Goal: Task Accomplishment & Management: Use online tool/utility

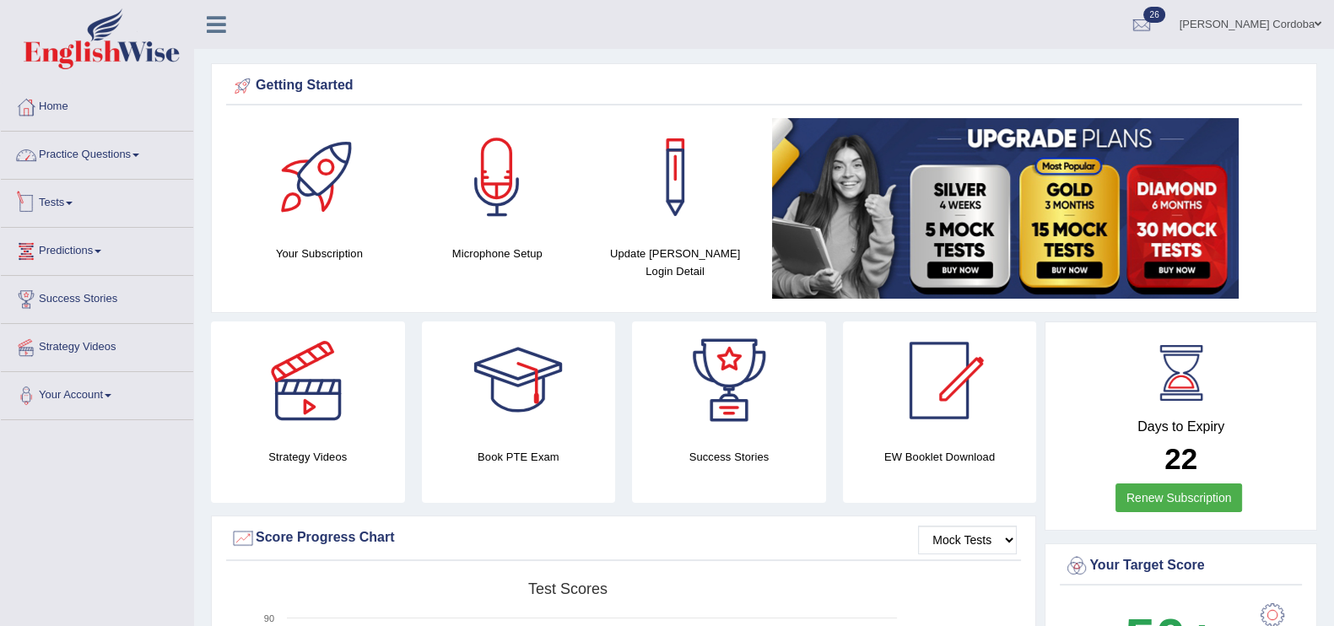
click at [103, 157] on link "Practice Questions" at bounding box center [97, 153] width 192 height 42
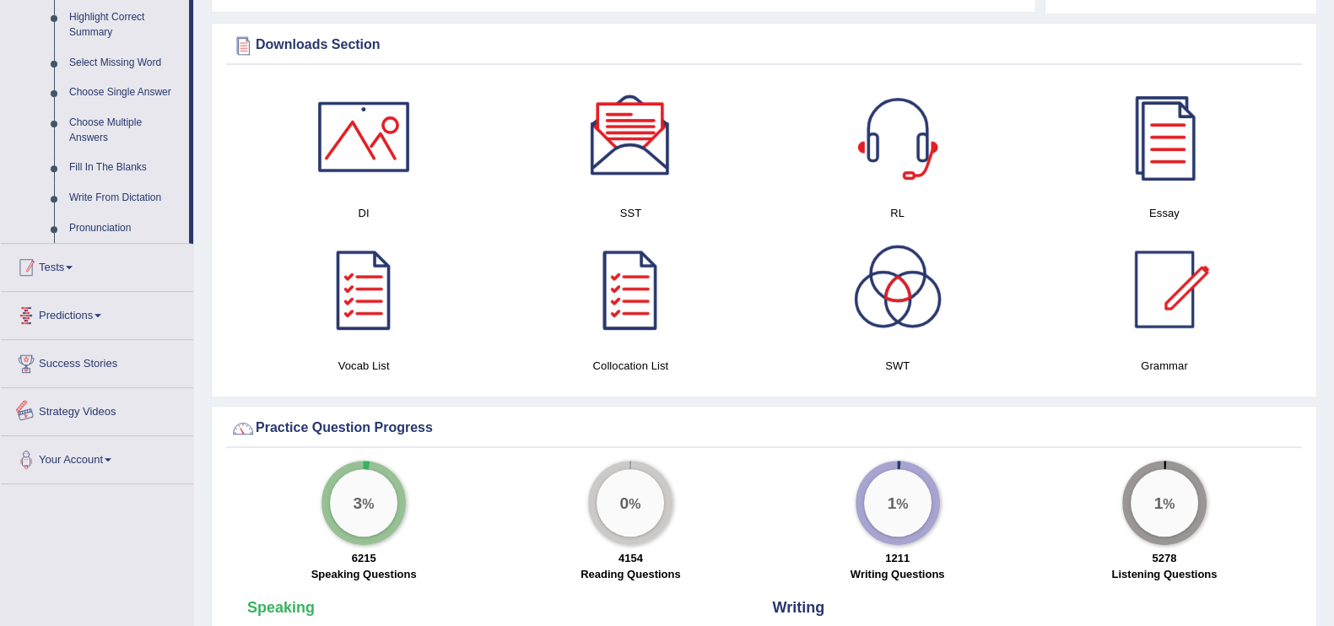
click at [26, 244] on link "Tests" at bounding box center [97, 265] width 192 height 42
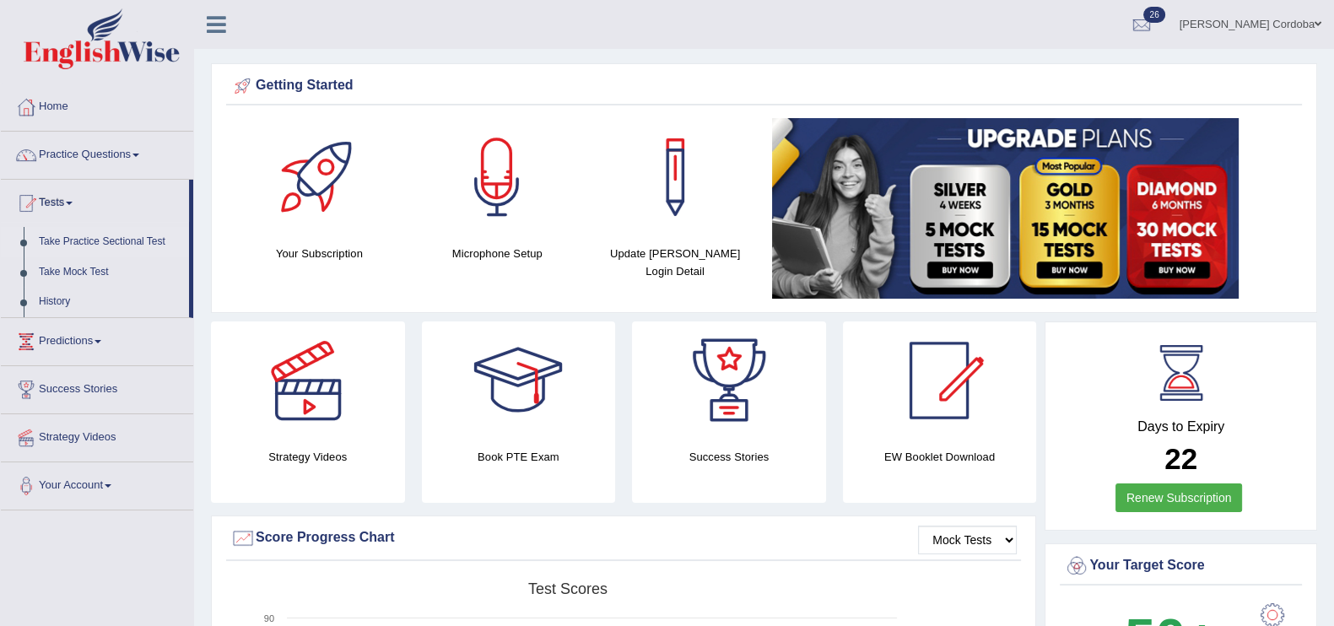
click at [114, 239] on link "Take Practice Sectional Test" at bounding box center [110, 242] width 158 height 30
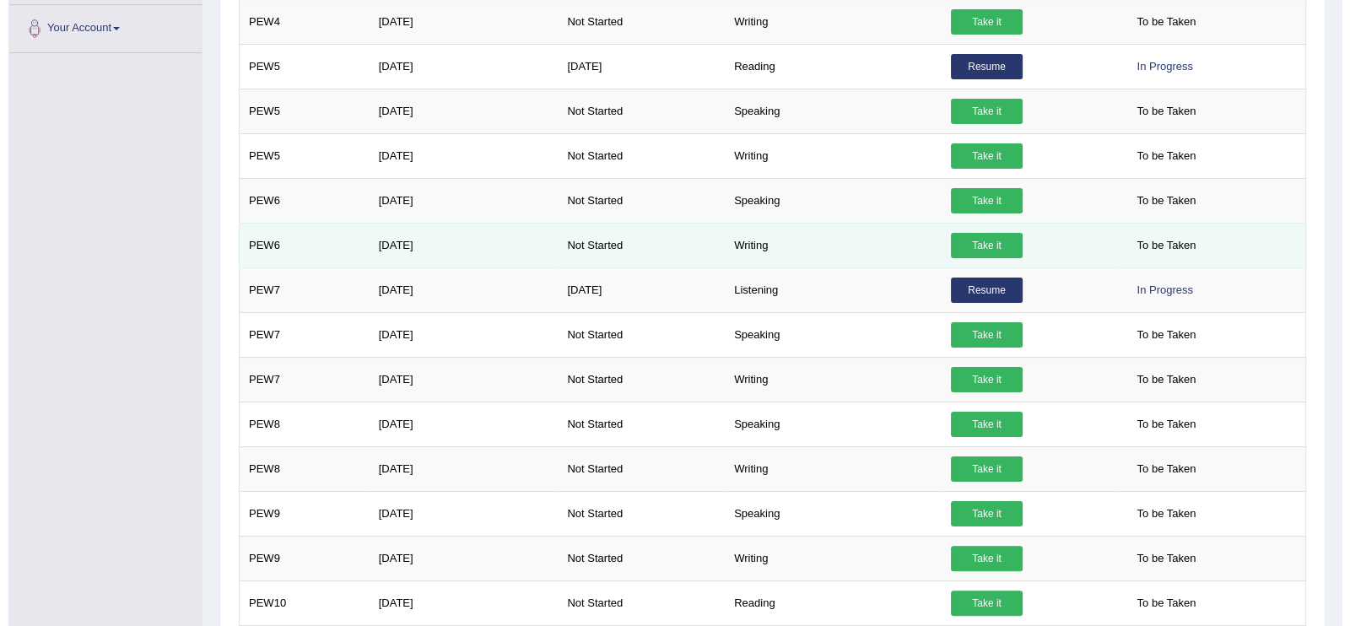
scroll to position [763, 0]
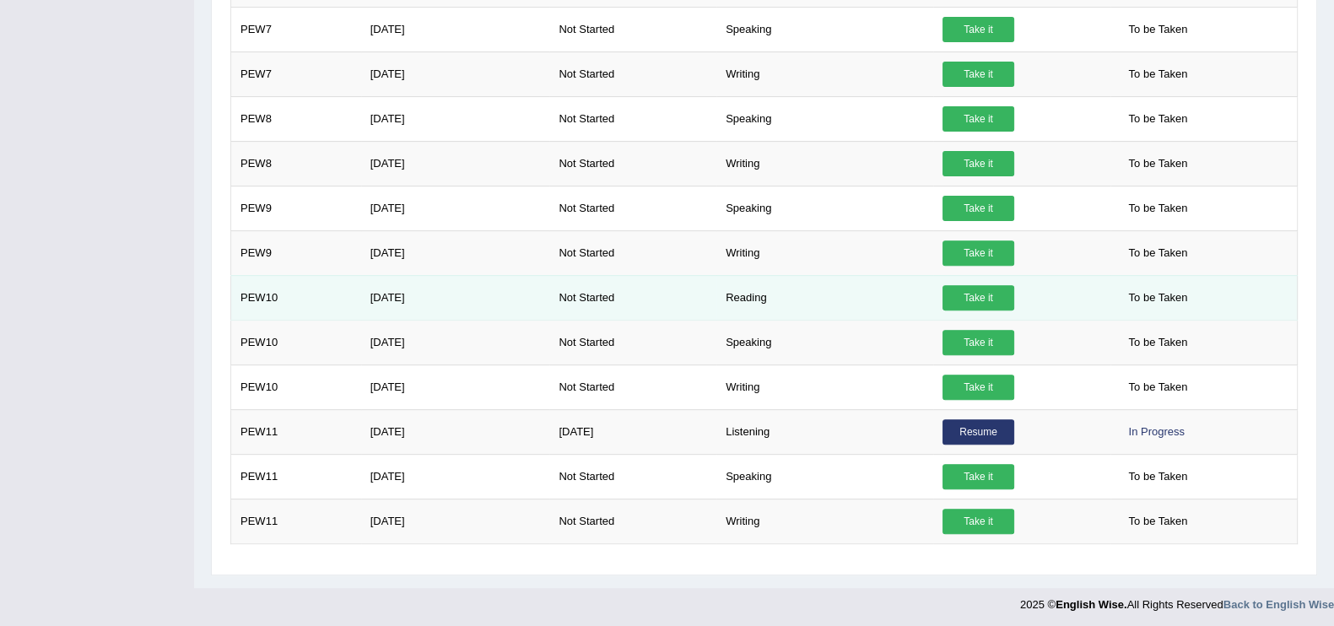
click at [1005, 297] on link "Take it" at bounding box center [978, 297] width 72 height 25
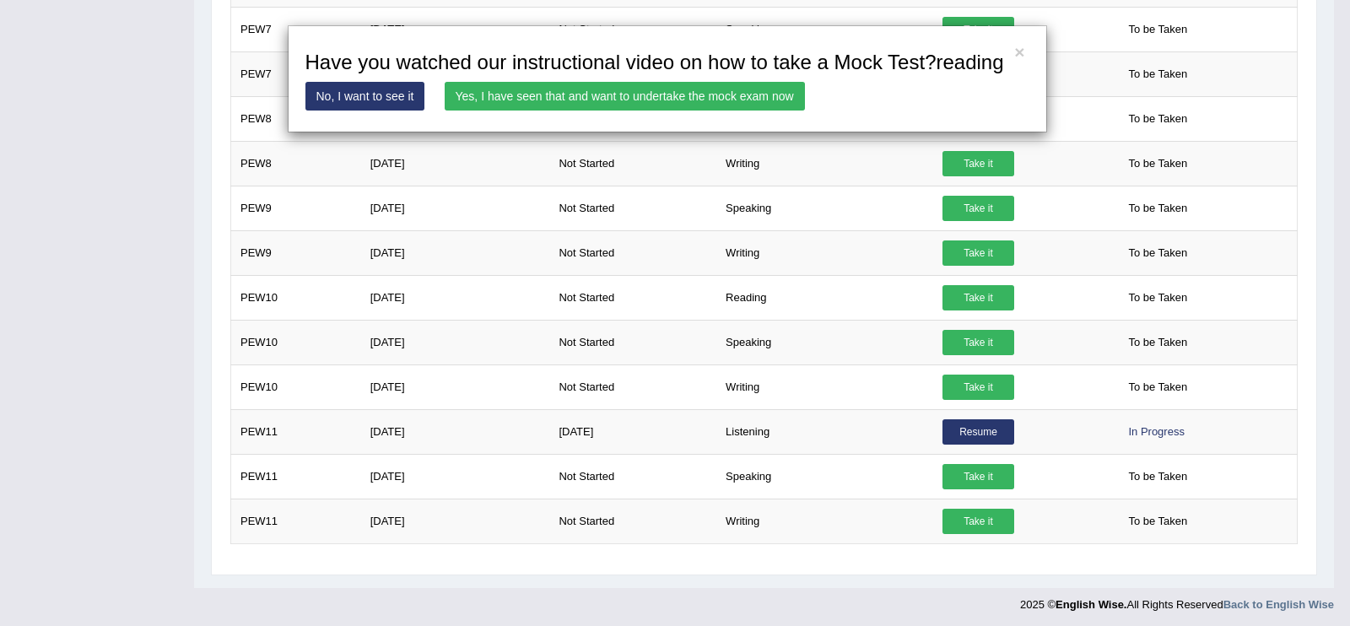
click at [588, 105] on link "Yes, I have seen that and want to undertake the mock exam now" at bounding box center [625, 96] width 360 height 29
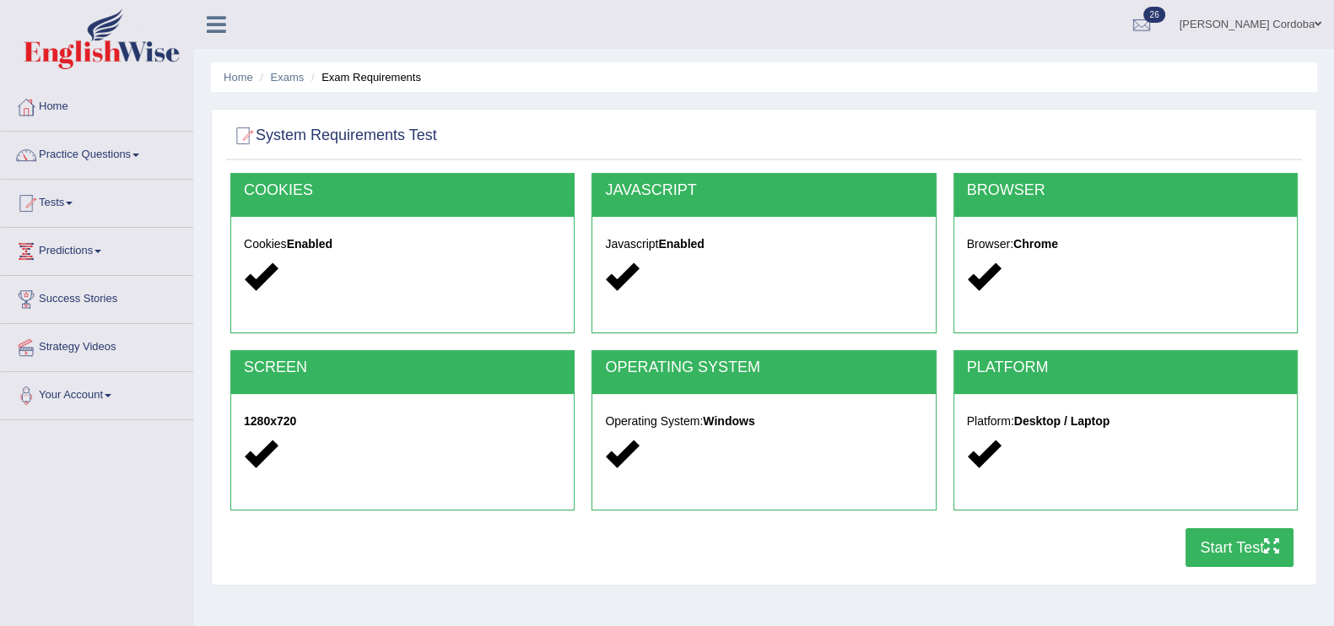
click at [1293, 563] on button "Start Test" at bounding box center [1239, 547] width 108 height 39
click at [35, 107] on div at bounding box center [25, 106] width 25 height 25
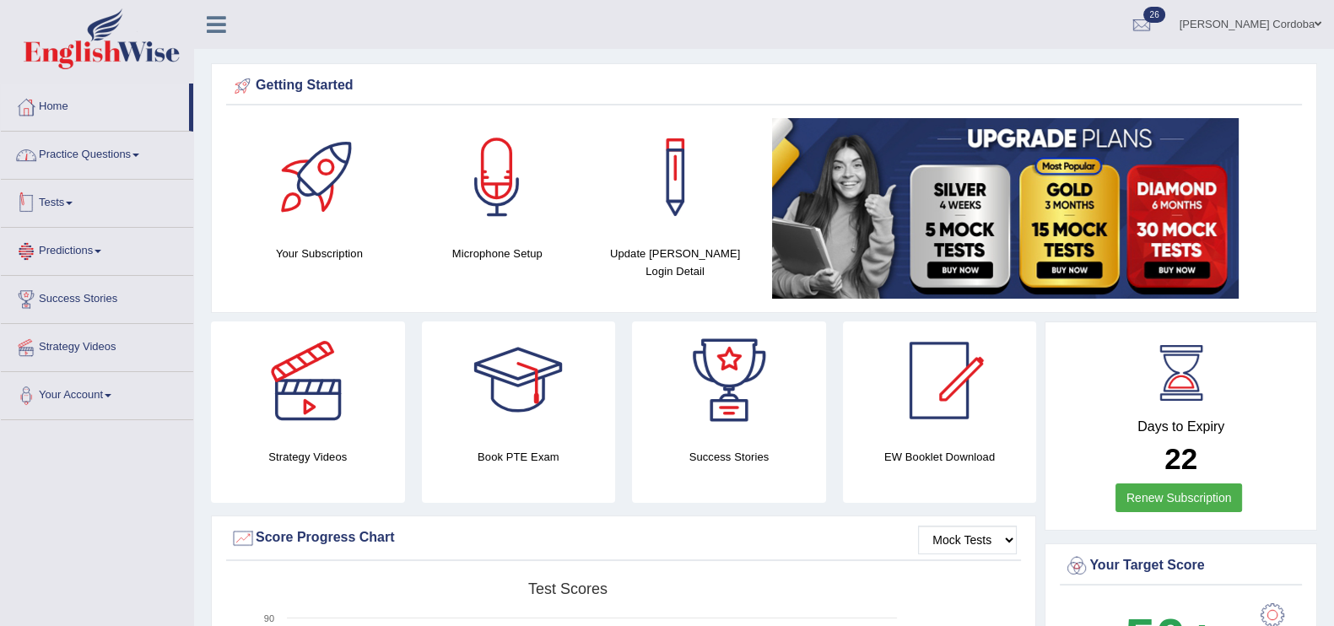
click at [107, 158] on link "Practice Questions" at bounding box center [97, 153] width 192 height 42
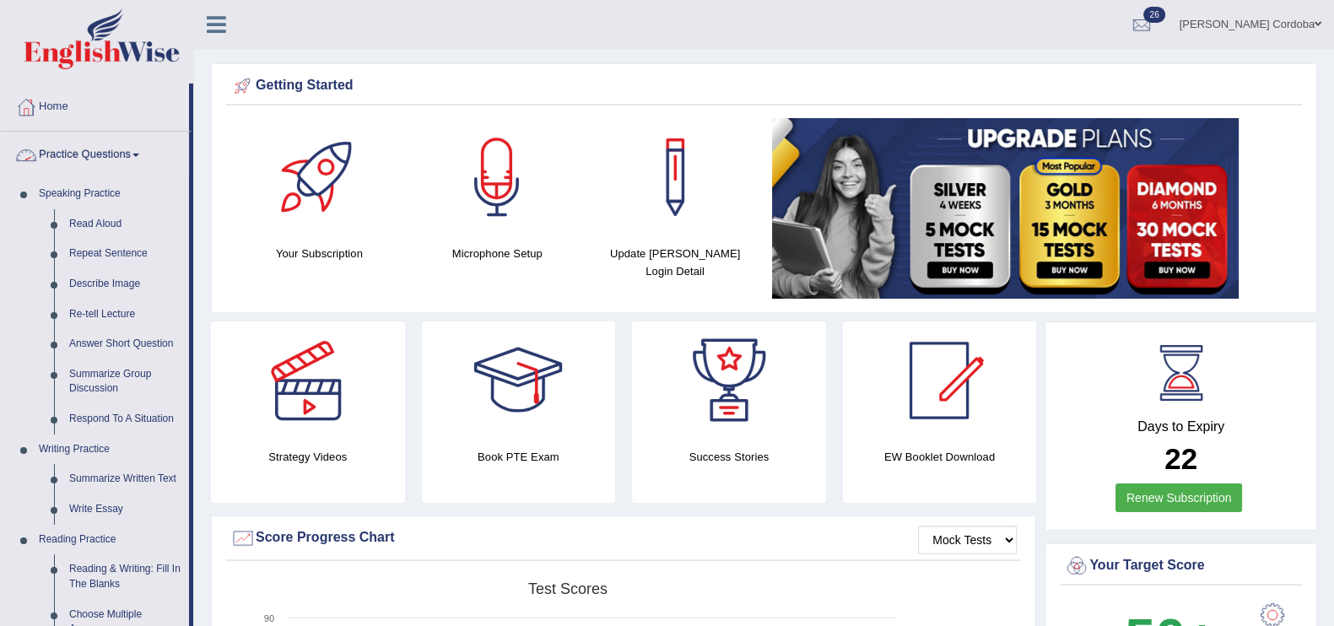
click at [107, 158] on link "Practice Questions" at bounding box center [95, 153] width 188 height 42
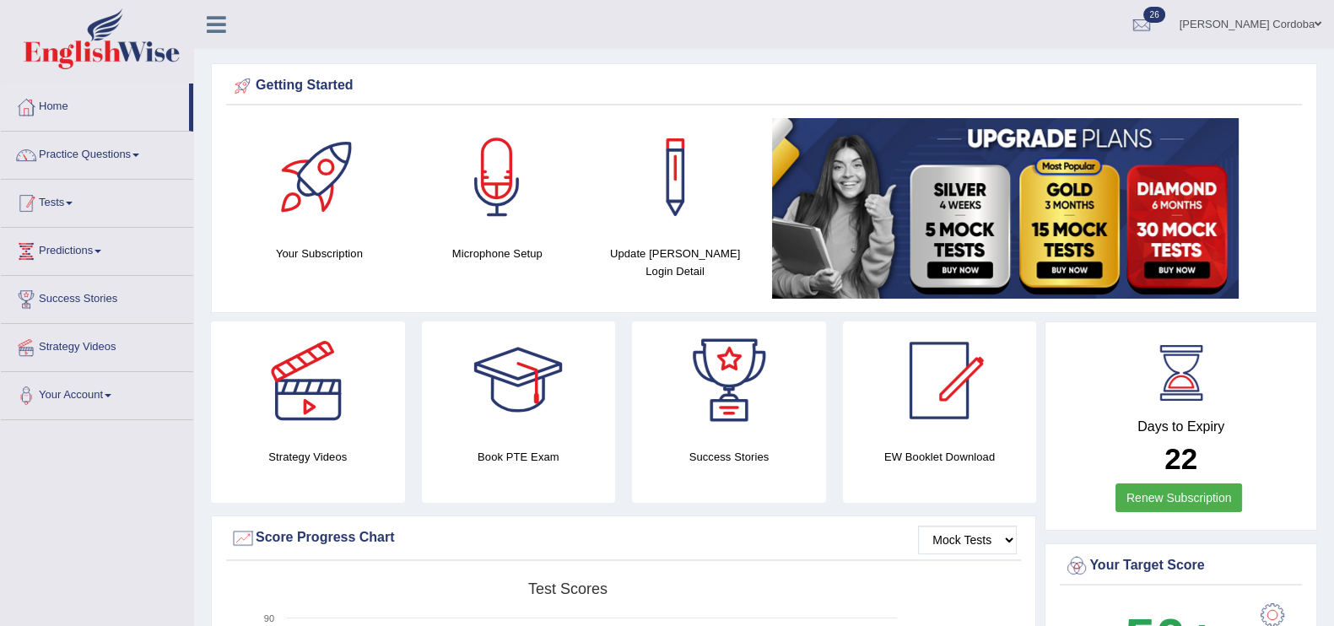
click at [76, 205] on link "Tests" at bounding box center [97, 201] width 192 height 42
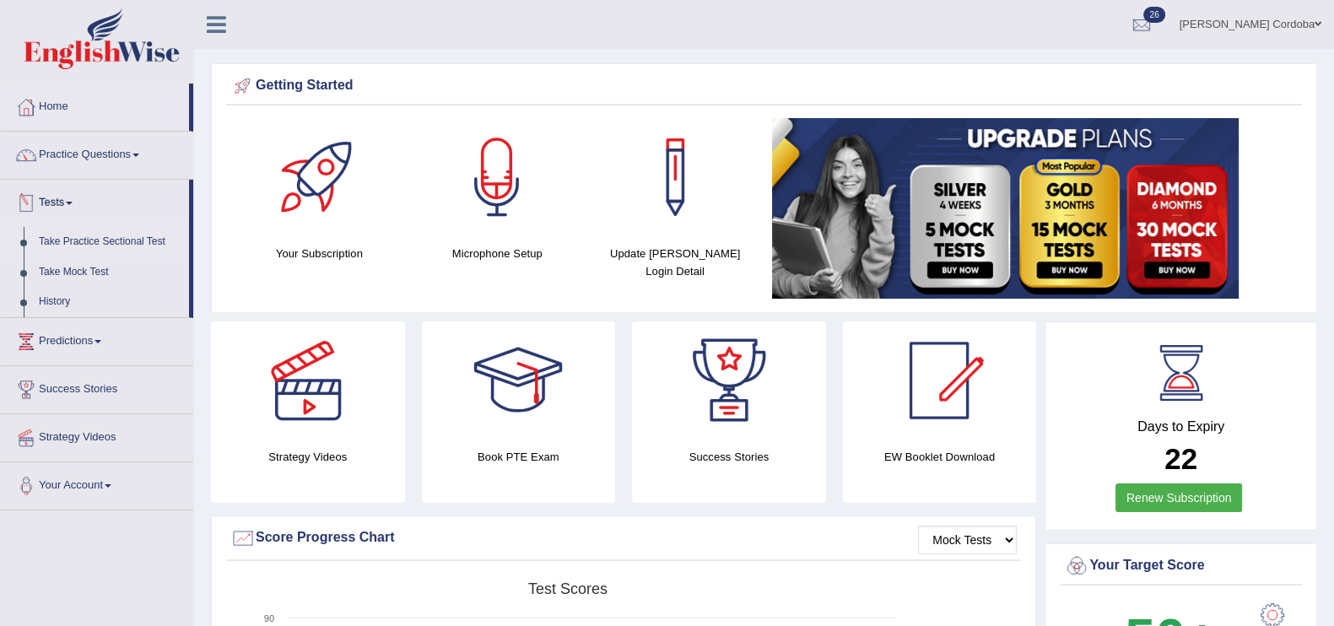
click at [75, 231] on link "Take Practice Sectional Test" at bounding box center [110, 242] width 158 height 30
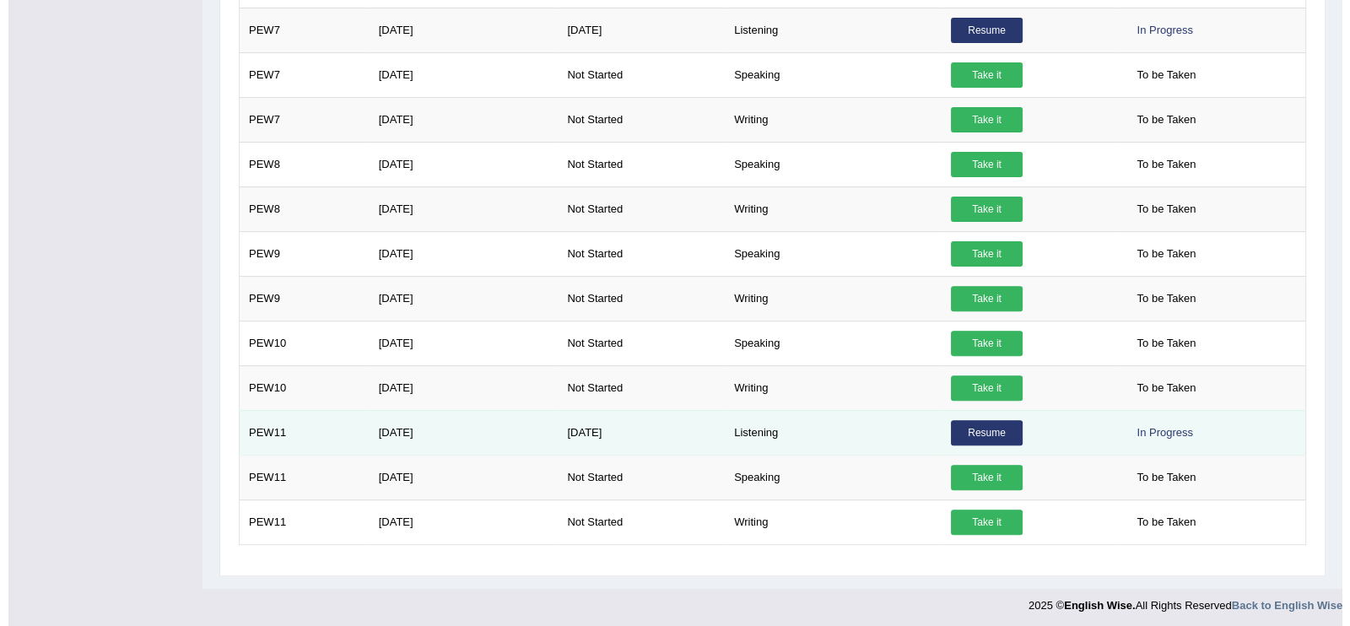
scroll to position [716, 0]
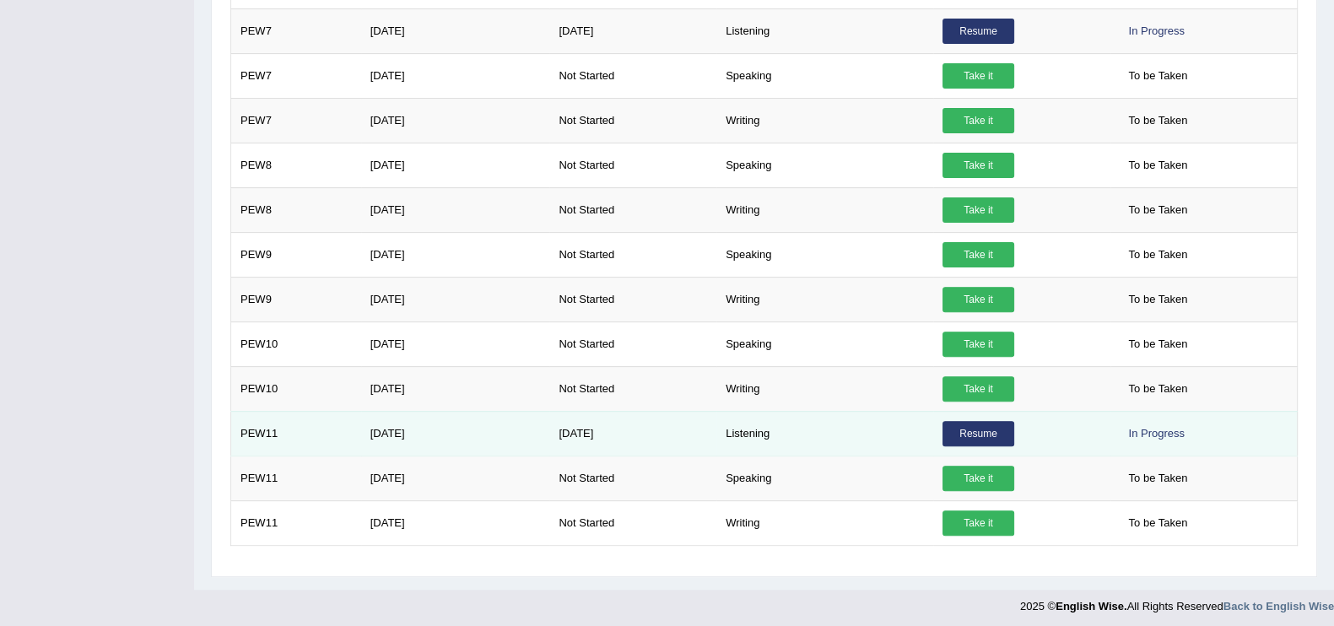
click at [979, 432] on link "Resume" at bounding box center [978, 433] width 72 height 25
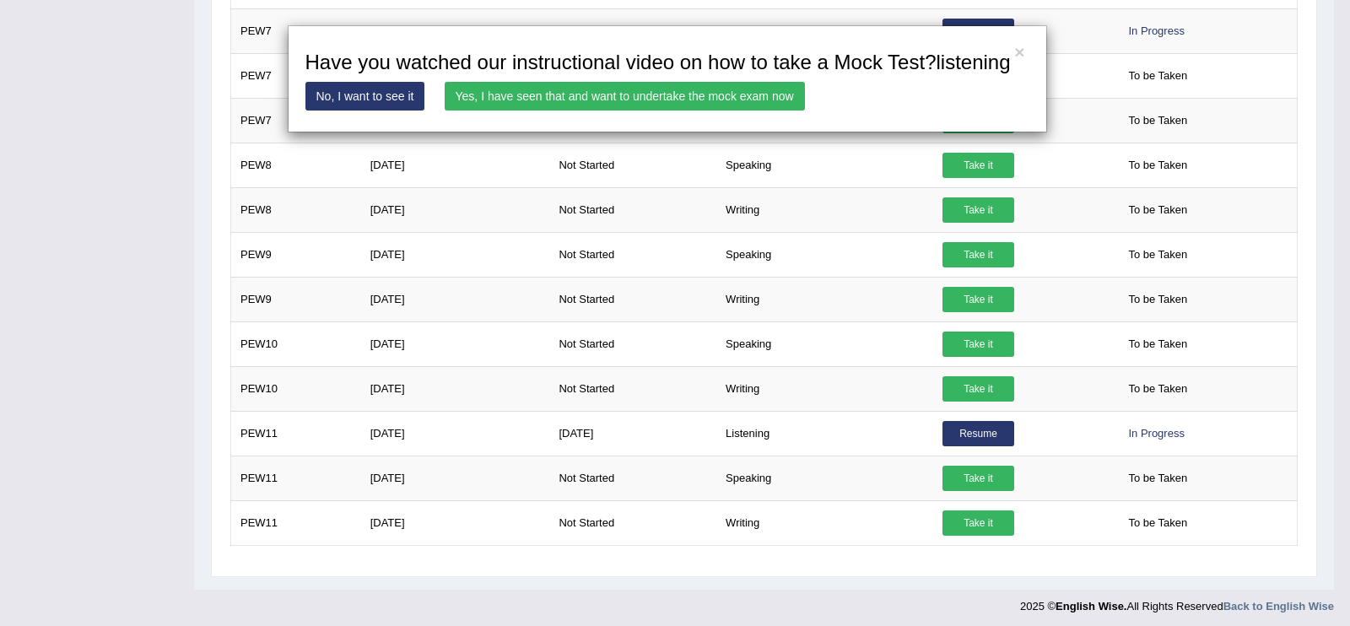
click at [715, 87] on link "Yes, I have seen that and want to undertake the mock exam now" at bounding box center [625, 96] width 360 height 29
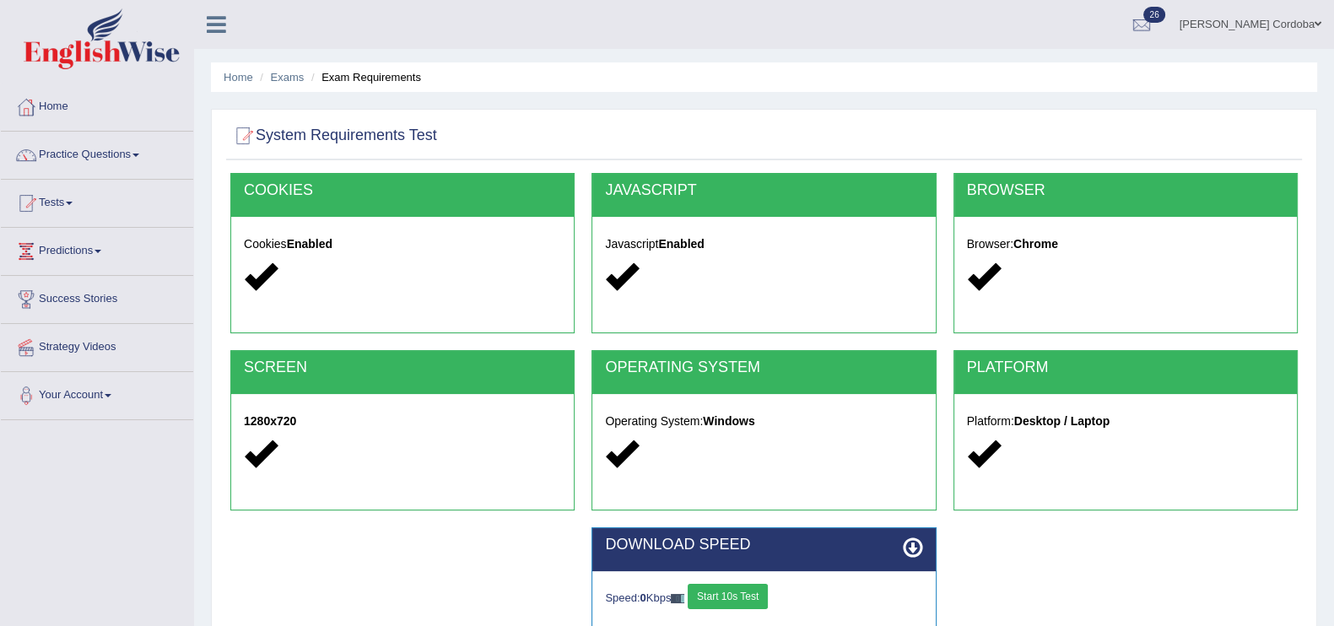
click at [722, 602] on button "Start 10s Test" at bounding box center [728, 596] width 80 height 25
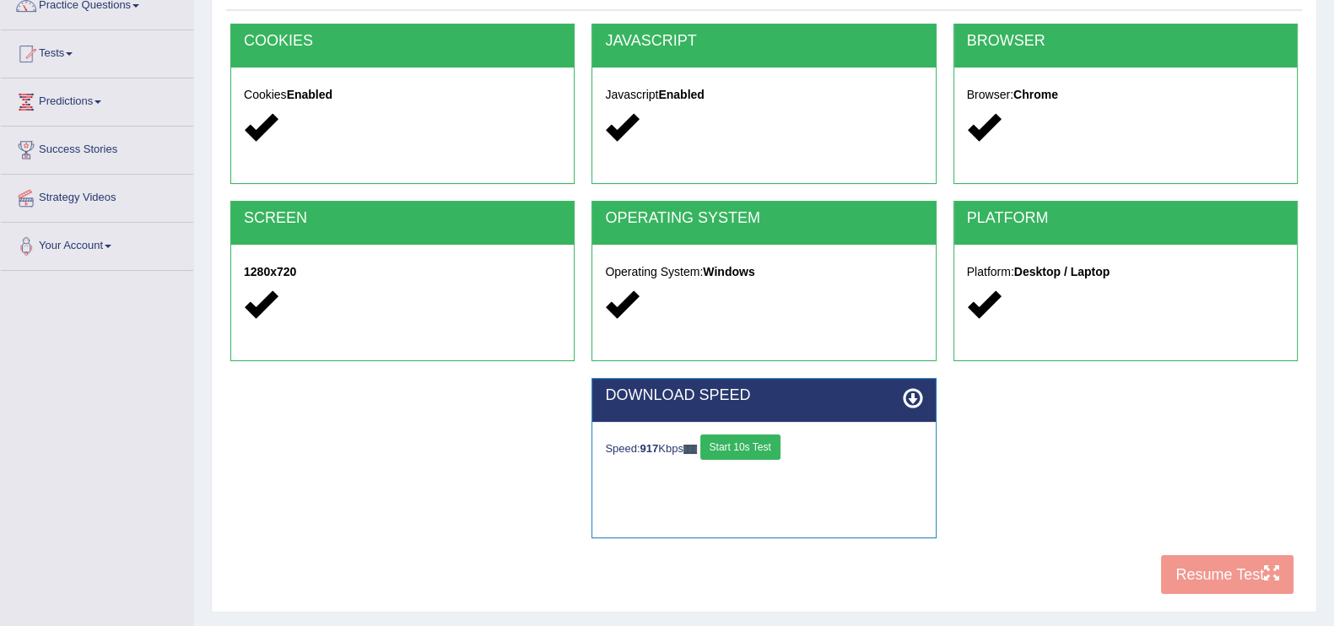
scroll to position [151, 0]
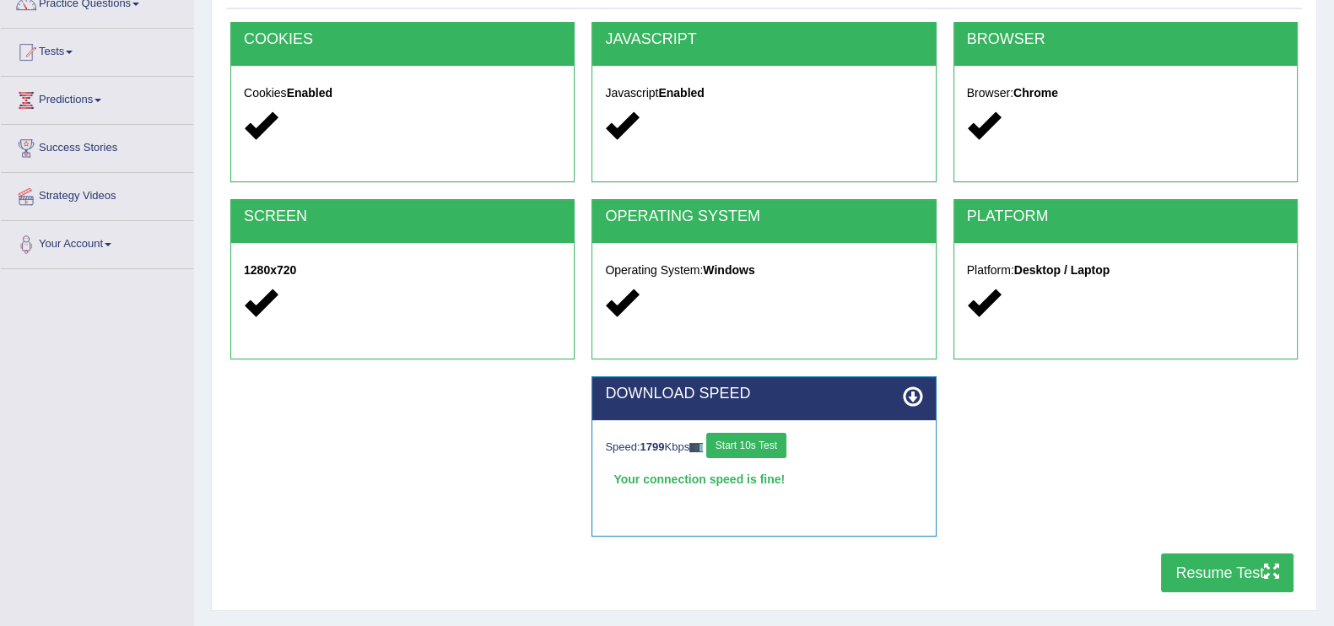
click at [1282, 484] on div "DOWNLOAD SPEED Speed: 1799 Kbps Start 10s Test Your connection speed is fine! S…" at bounding box center [764, 464] width 1084 height 177
click at [1209, 583] on button "Resume Test" at bounding box center [1227, 572] width 132 height 39
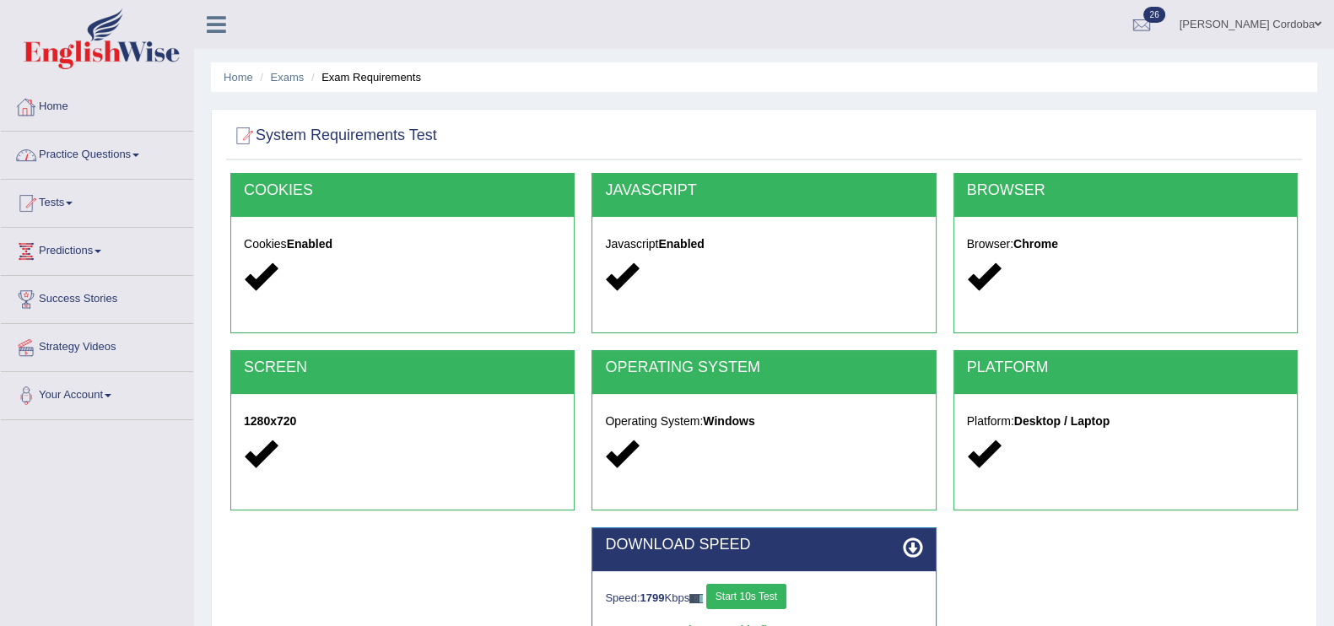
click at [46, 102] on link "Home" at bounding box center [97, 105] width 192 height 42
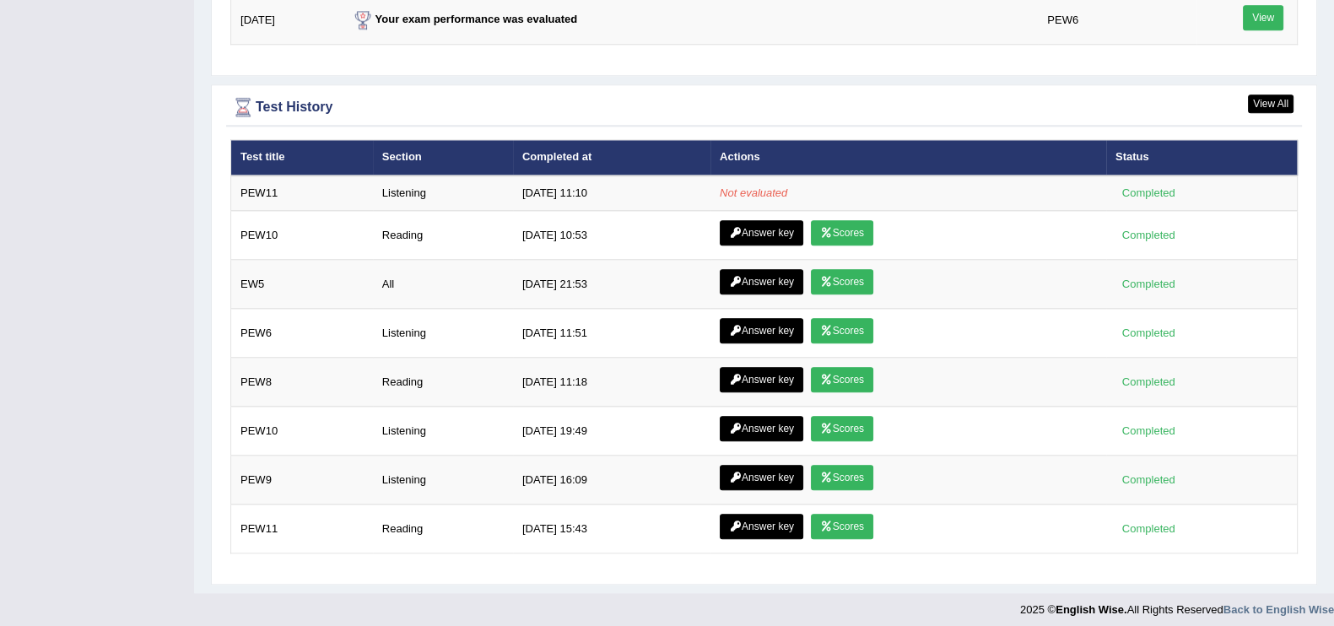
click at [753, 220] on link "Answer key" at bounding box center [762, 232] width 84 height 25
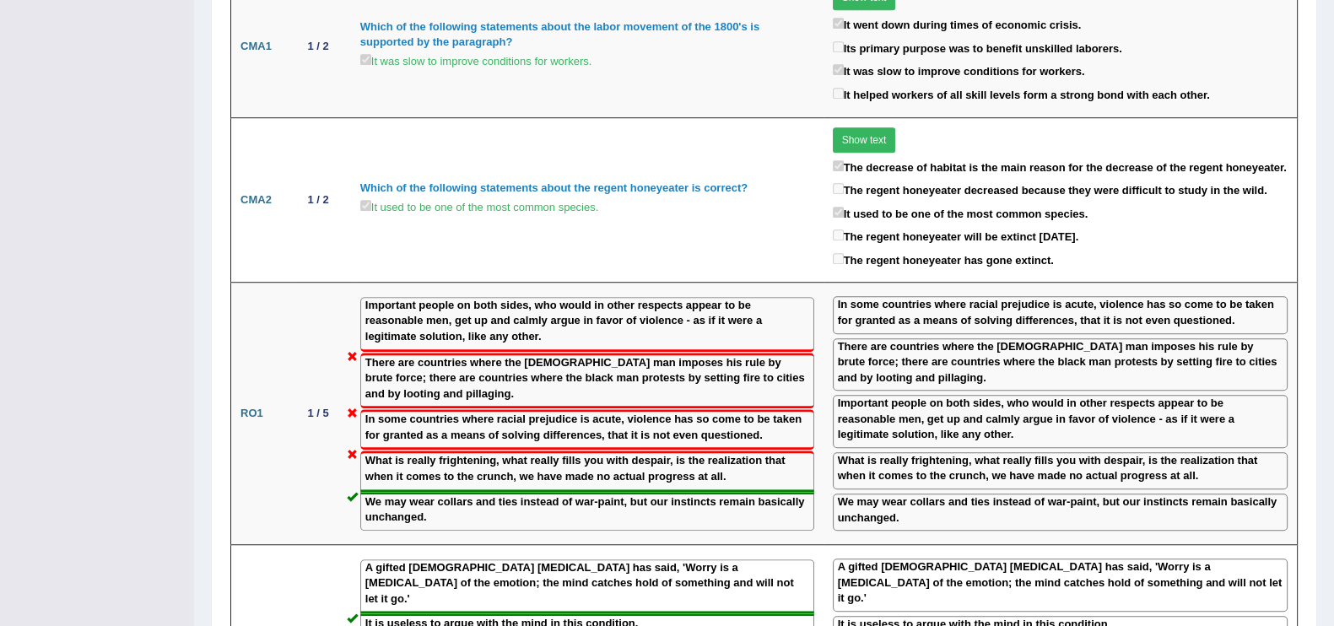
scroll to position [1537, 0]
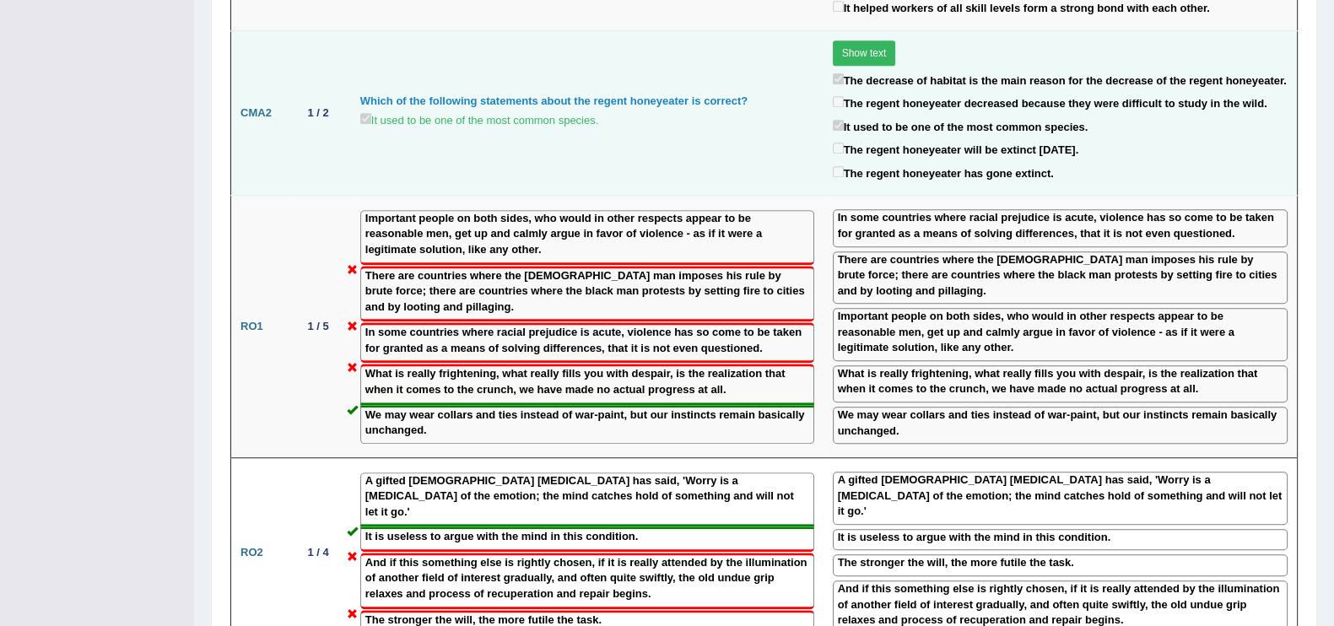
click at [891, 40] on button "Show text" at bounding box center [864, 52] width 63 height 25
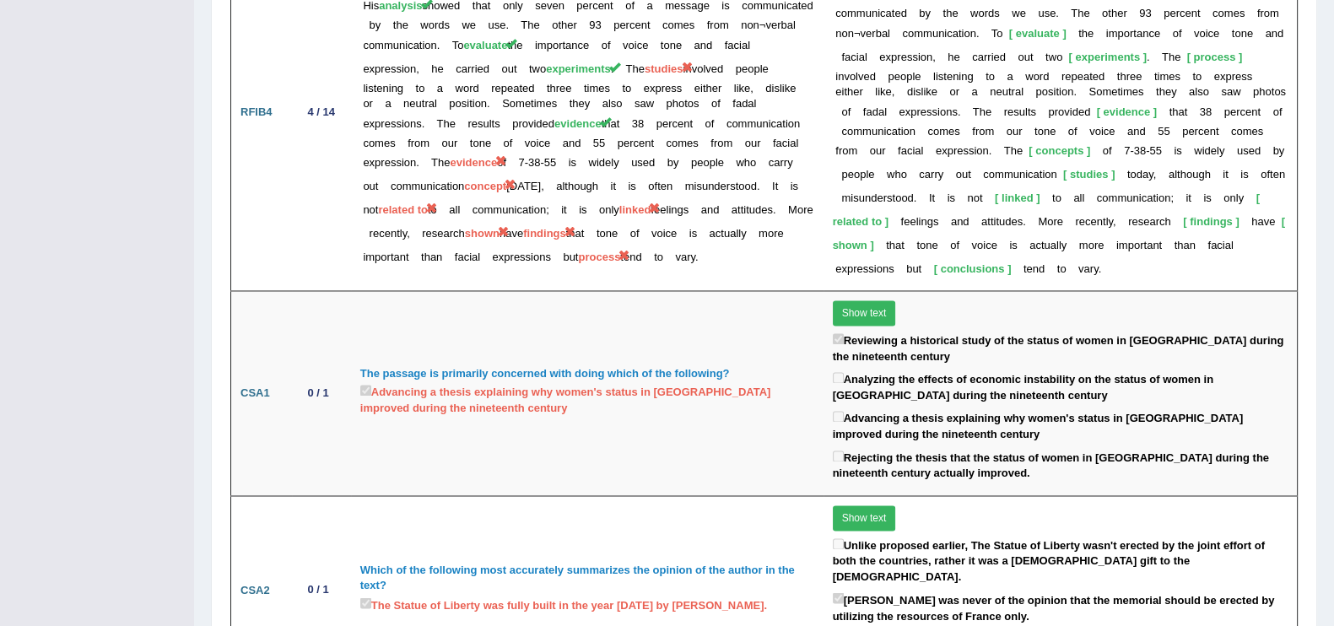
scroll to position [3493, 0]
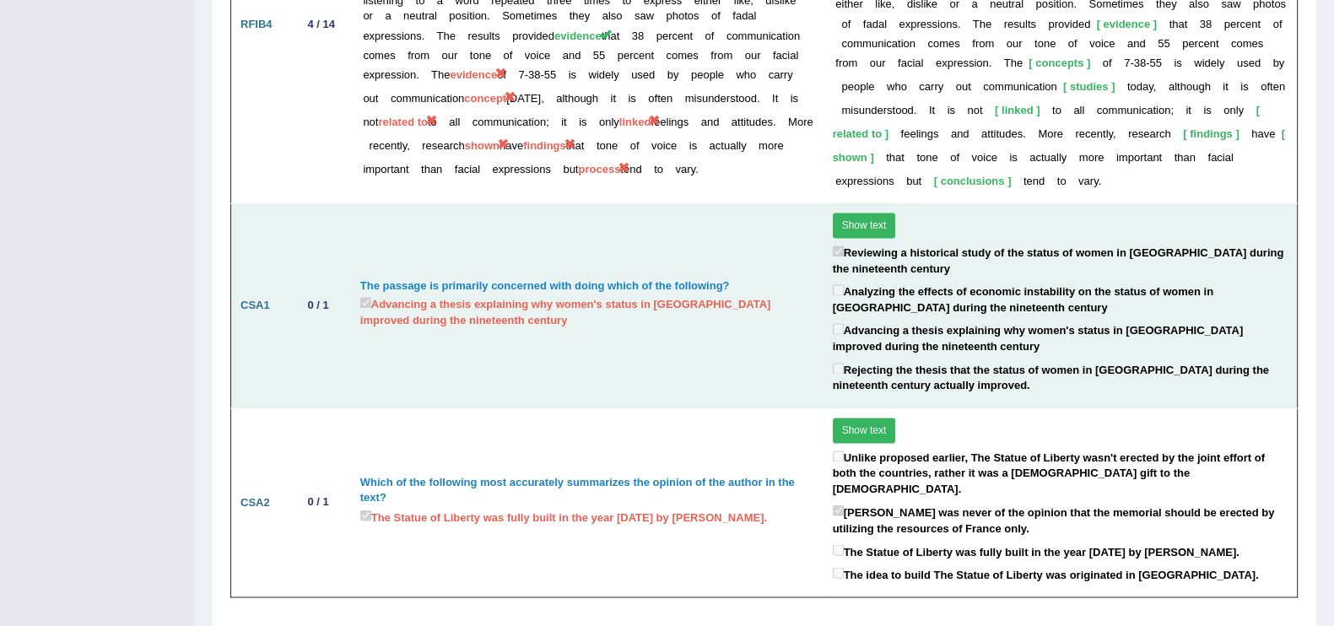
click at [890, 213] on button "Show text" at bounding box center [864, 225] width 63 height 25
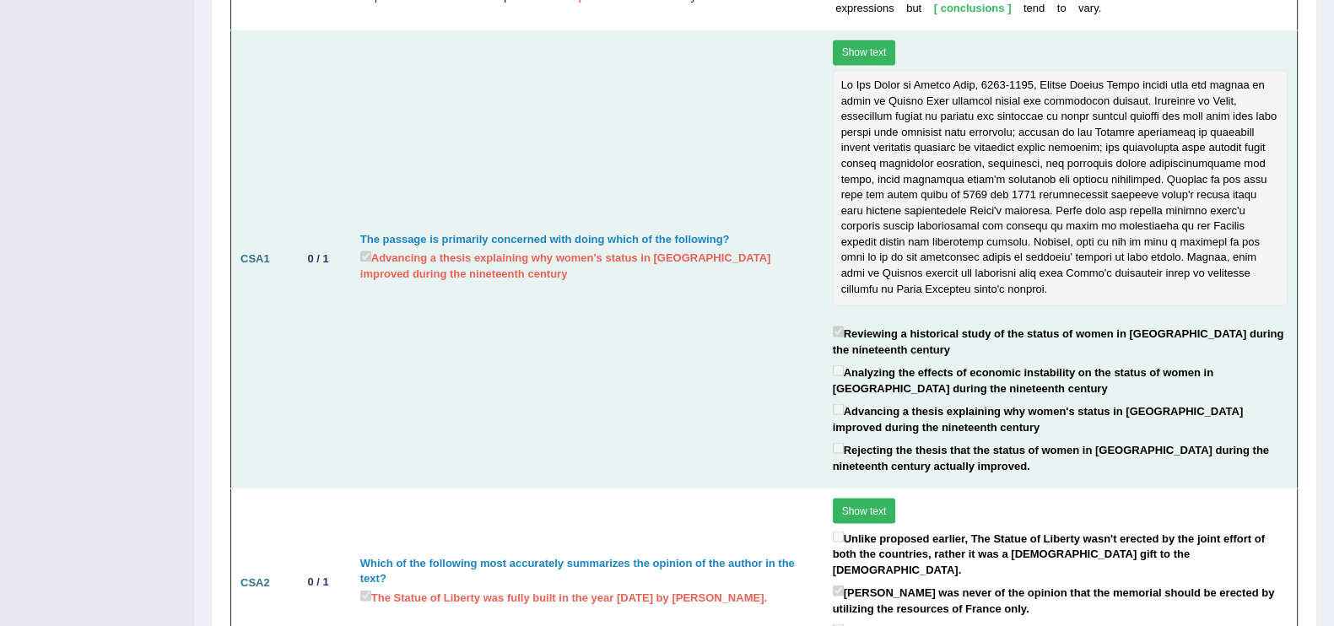
scroll to position [3683, 0]
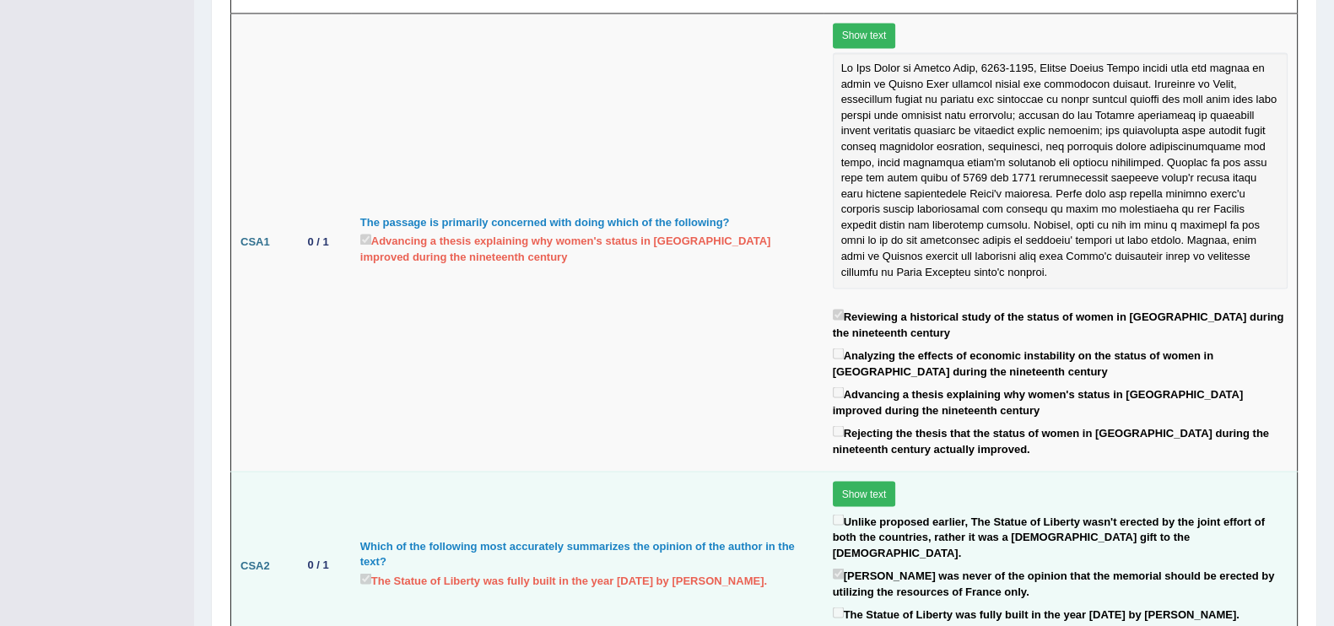
click at [883, 481] on button "Show text" at bounding box center [864, 493] width 63 height 25
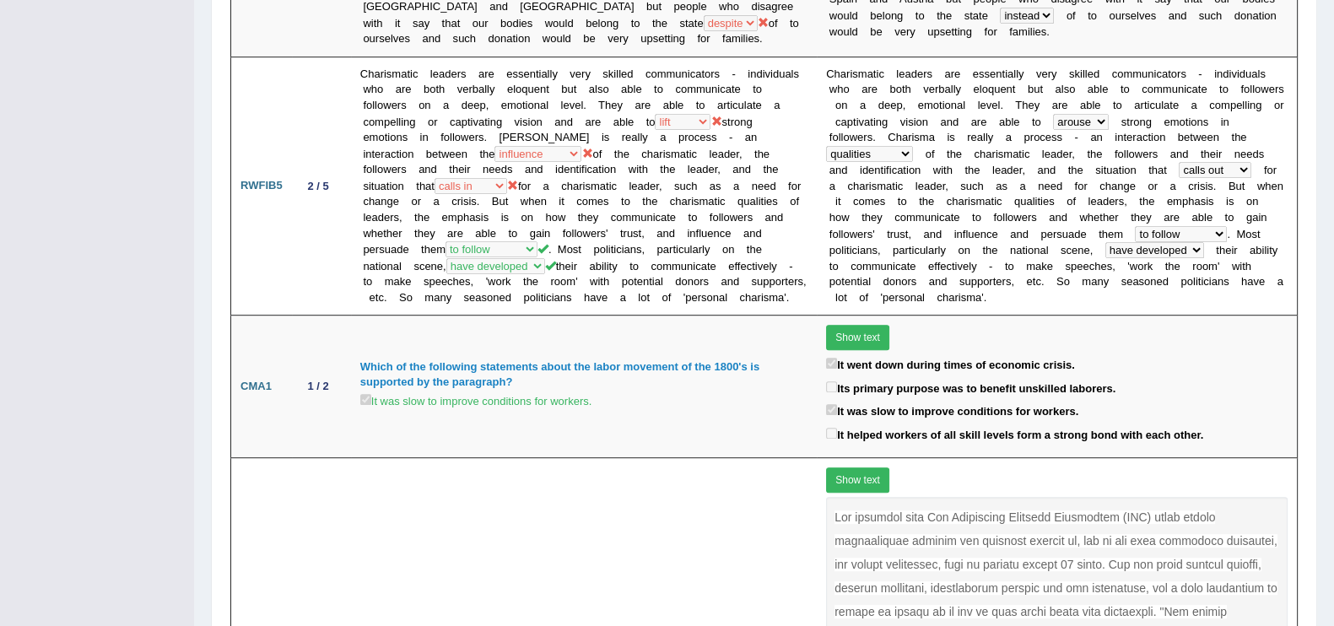
scroll to position [0, 0]
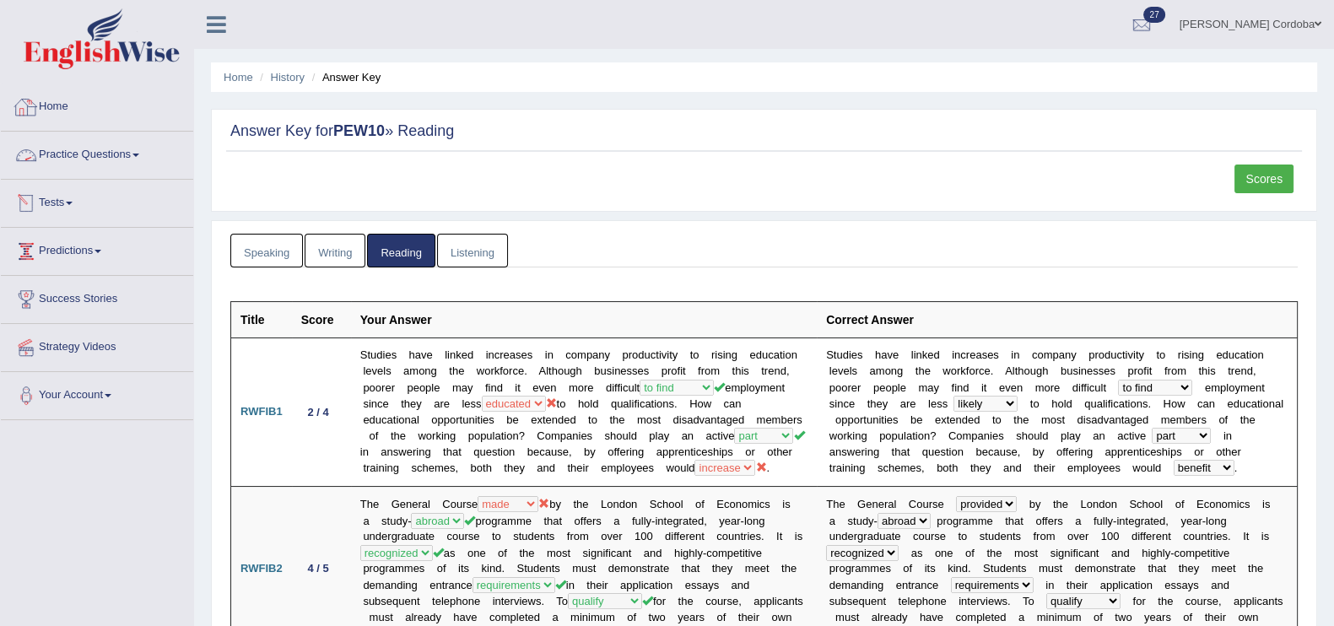
click at [81, 145] on link "Practice Questions" at bounding box center [97, 153] width 192 height 42
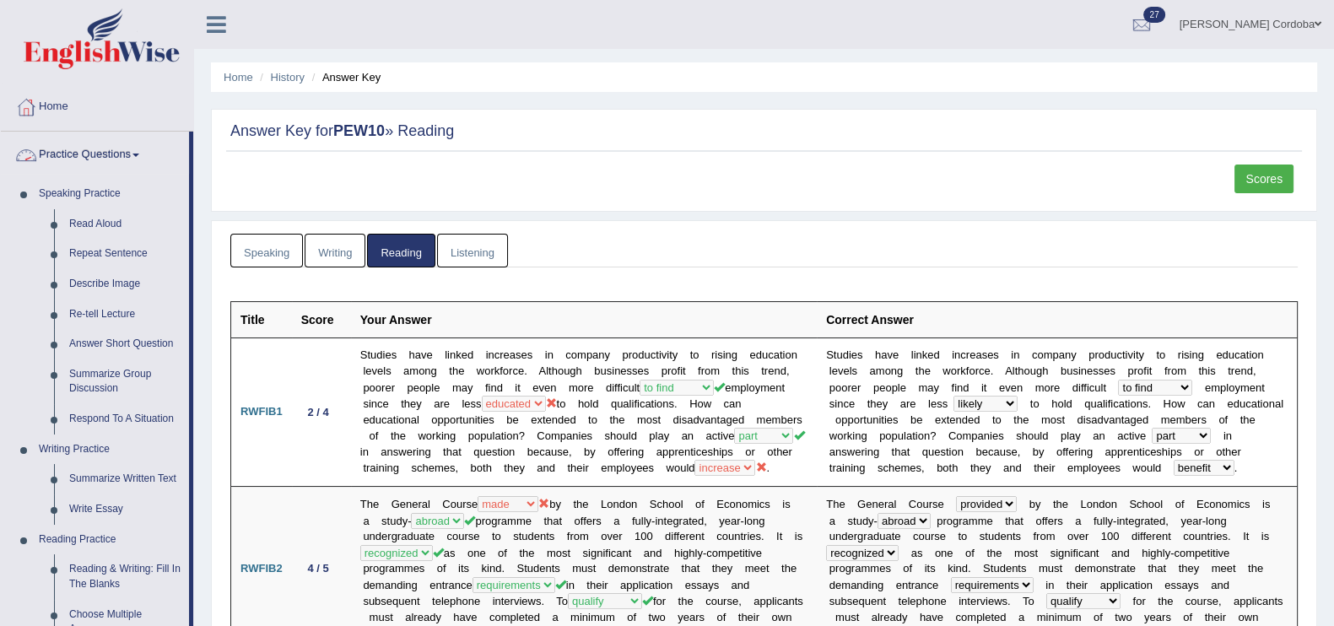
click at [107, 154] on link "Practice Questions" at bounding box center [95, 153] width 188 height 42
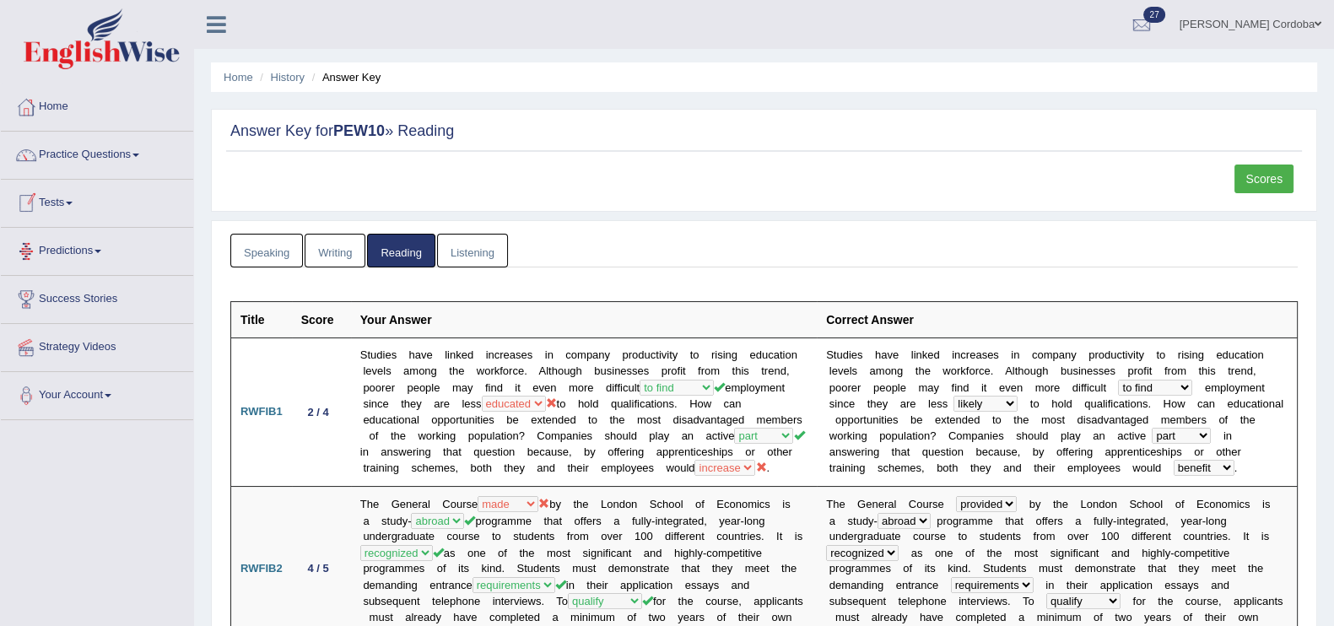
click at [59, 210] on link "Tests" at bounding box center [97, 201] width 192 height 42
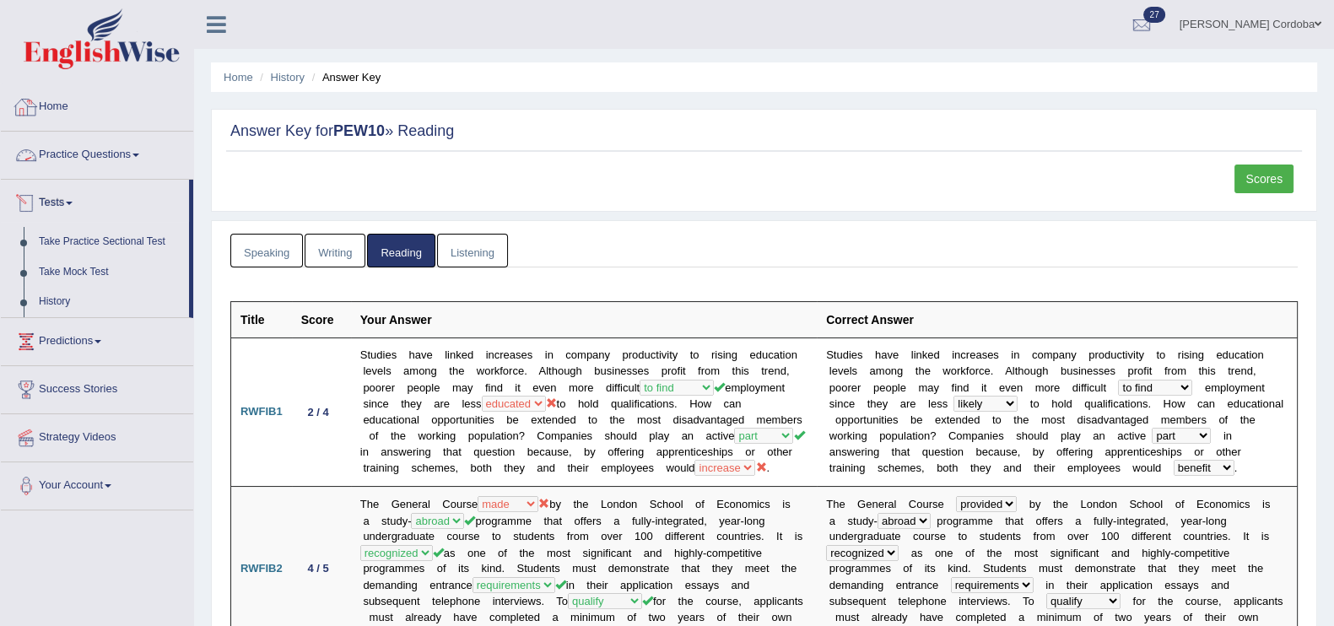
click at [45, 99] on link "Home" at bounding box center [97, 105] width 192 height 42
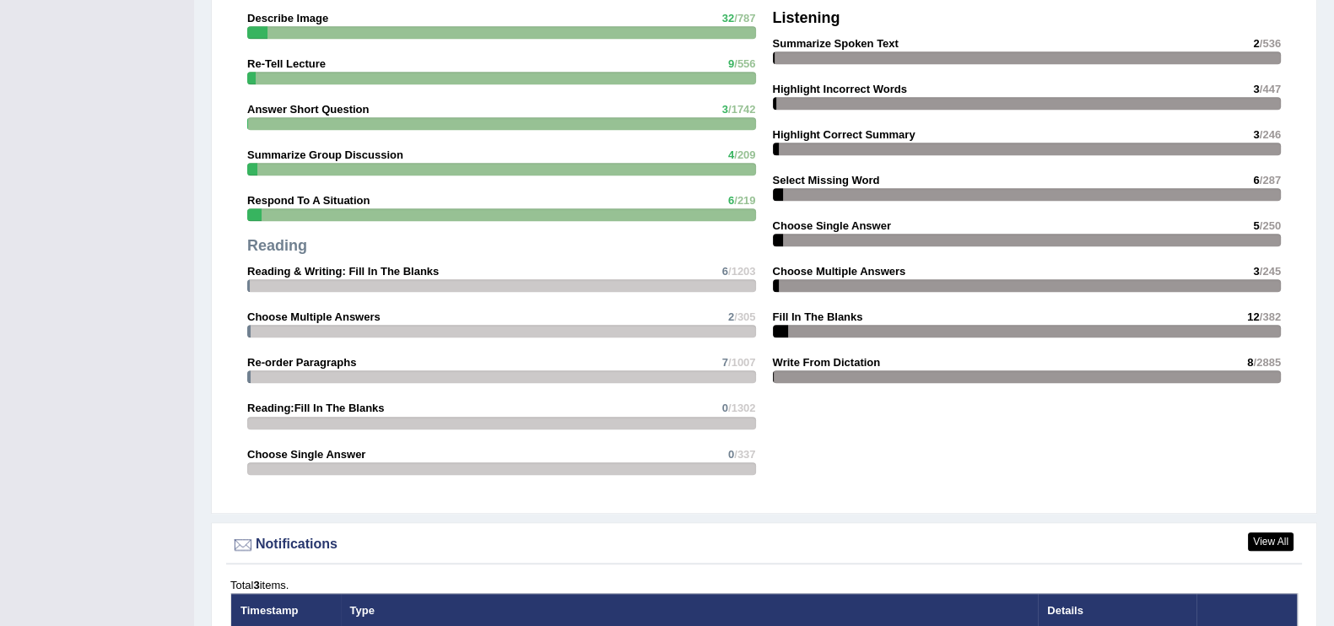
scroll to position [1497, 0]
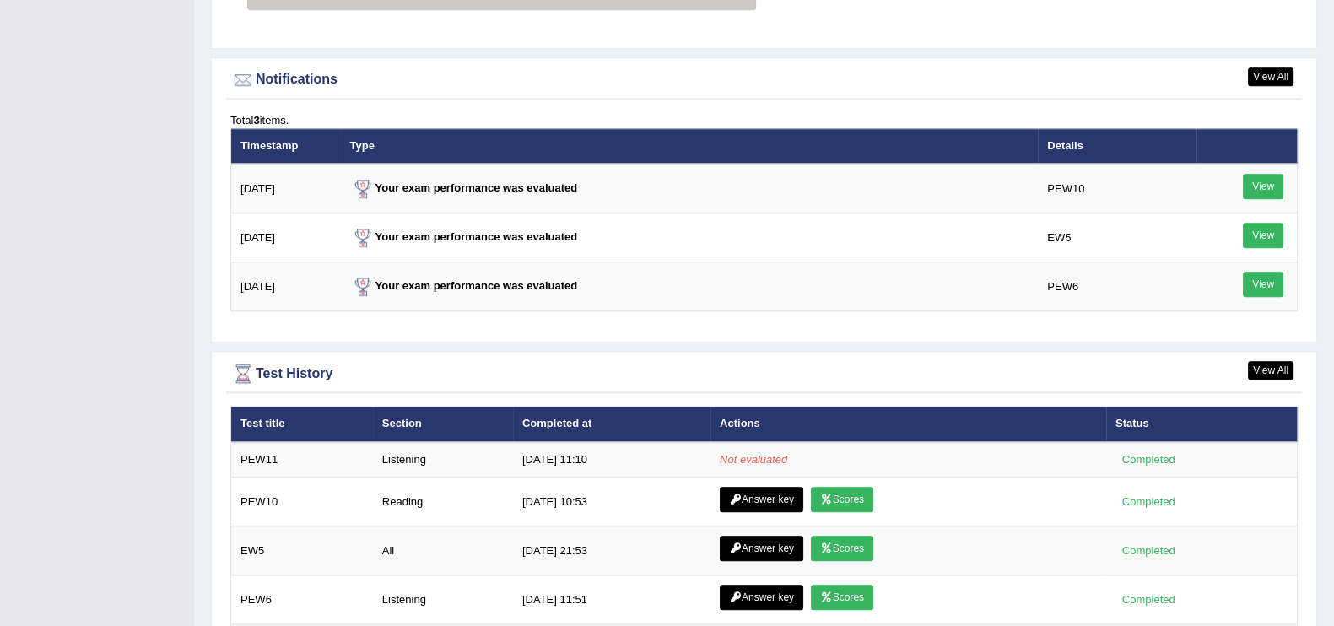
scroll to position [2276, 0]
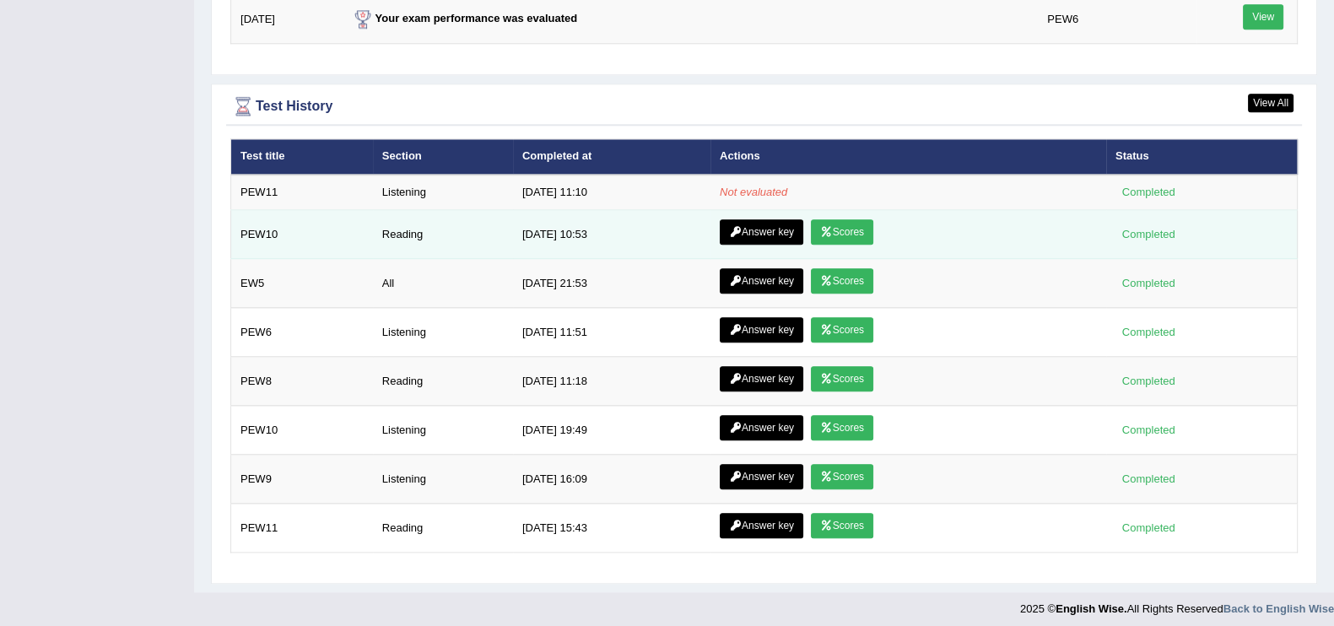
click at [838, 233] on link "Scores" at bounding box center [842, 231] width 62 height 25
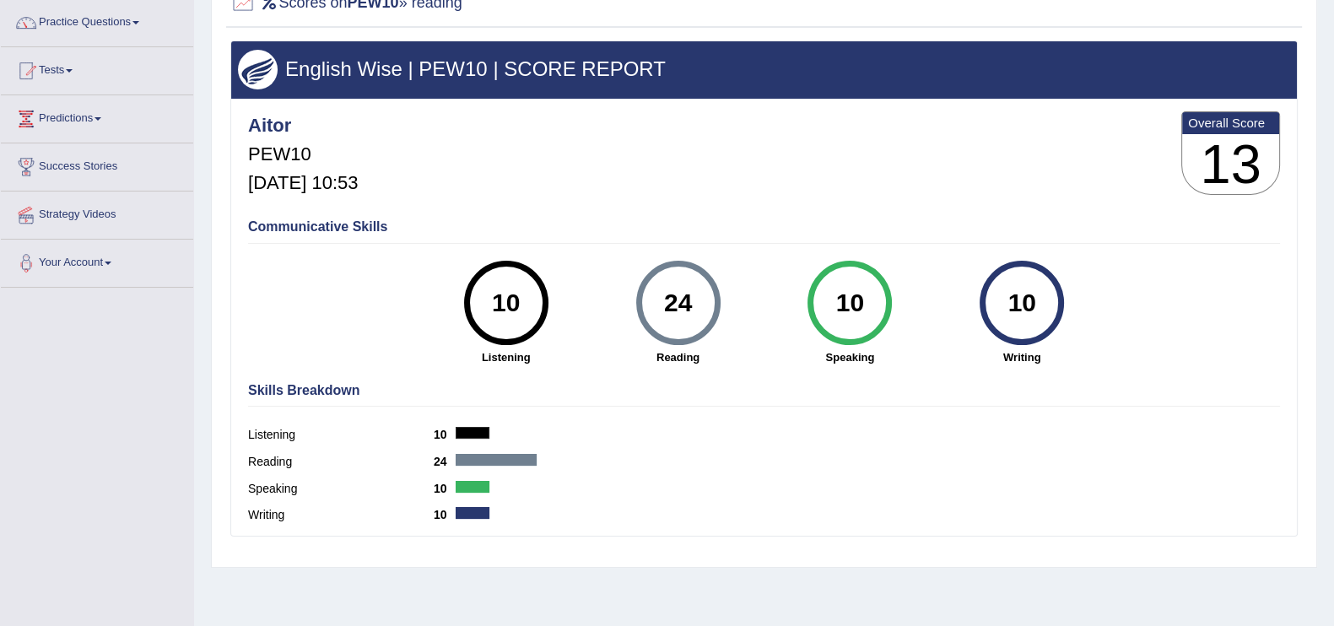
scroll to position [155, 0]
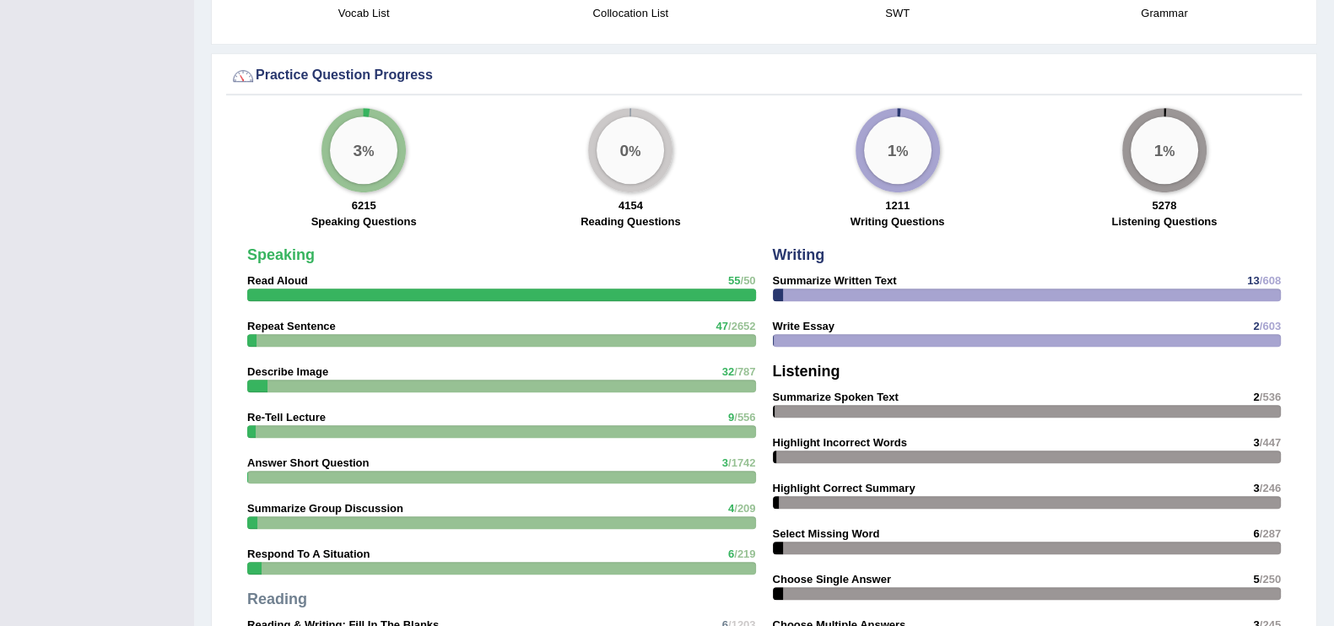
scroll to position [958, 0]
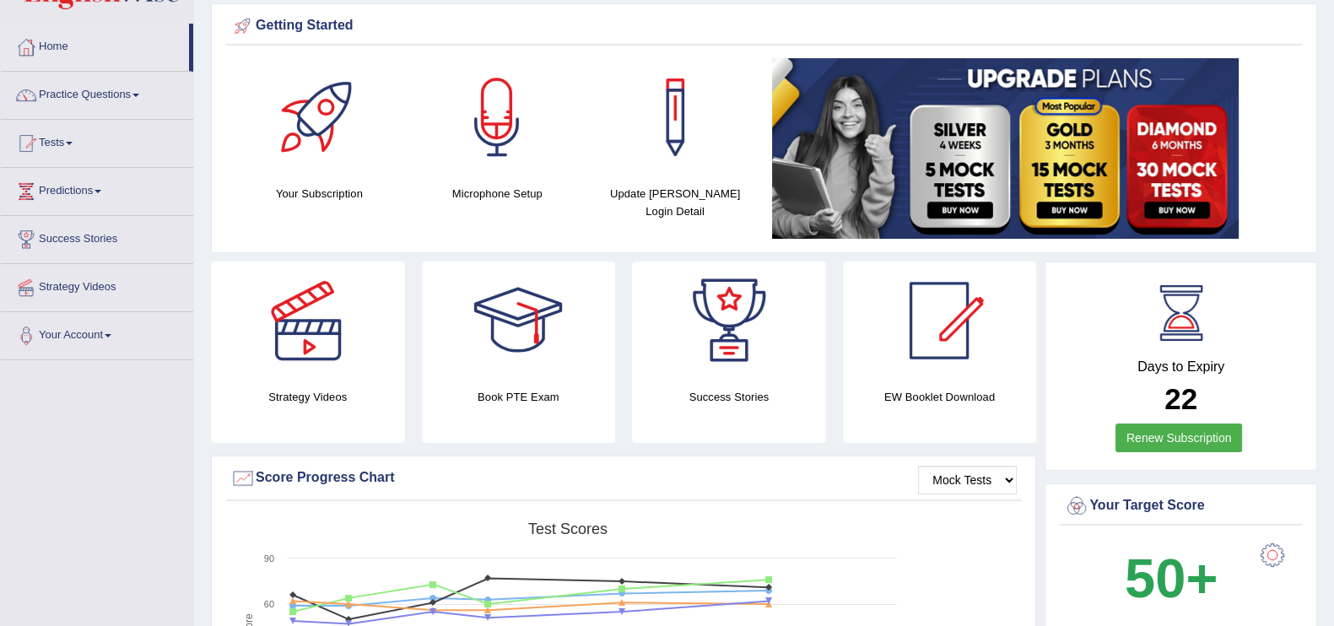
scroll to position [24, 0]
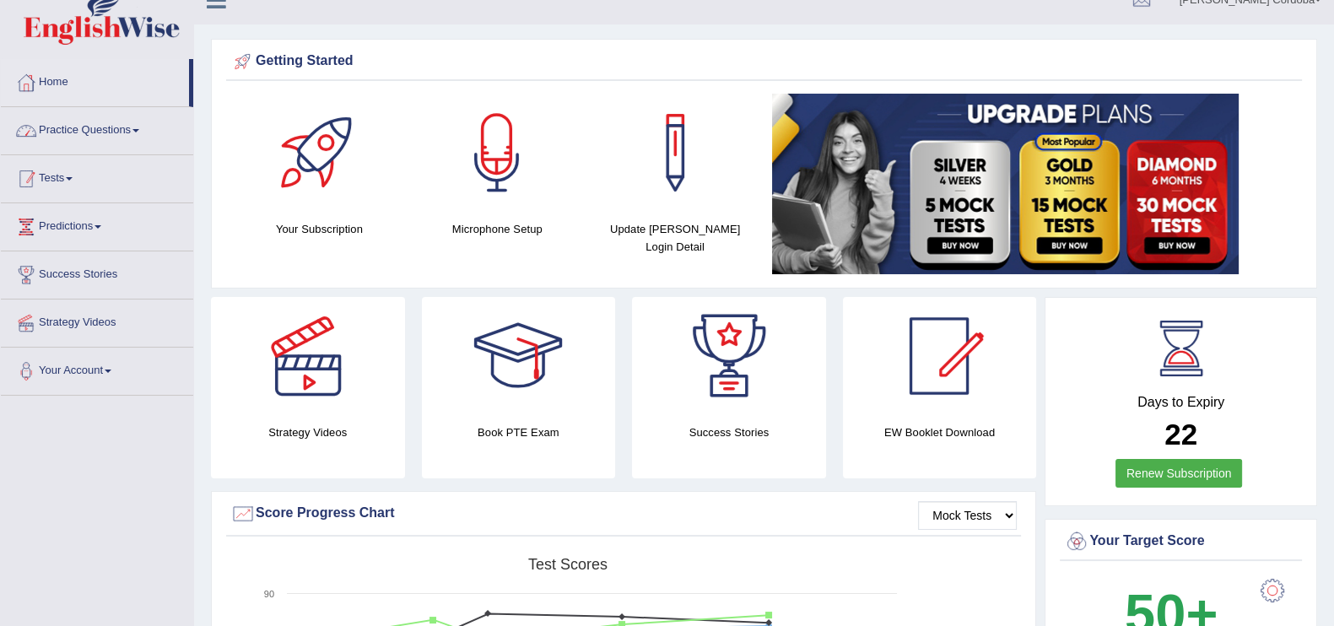
click at [49, 172] on link "Tests" at bounding box center [97, 176] width 192 height 42
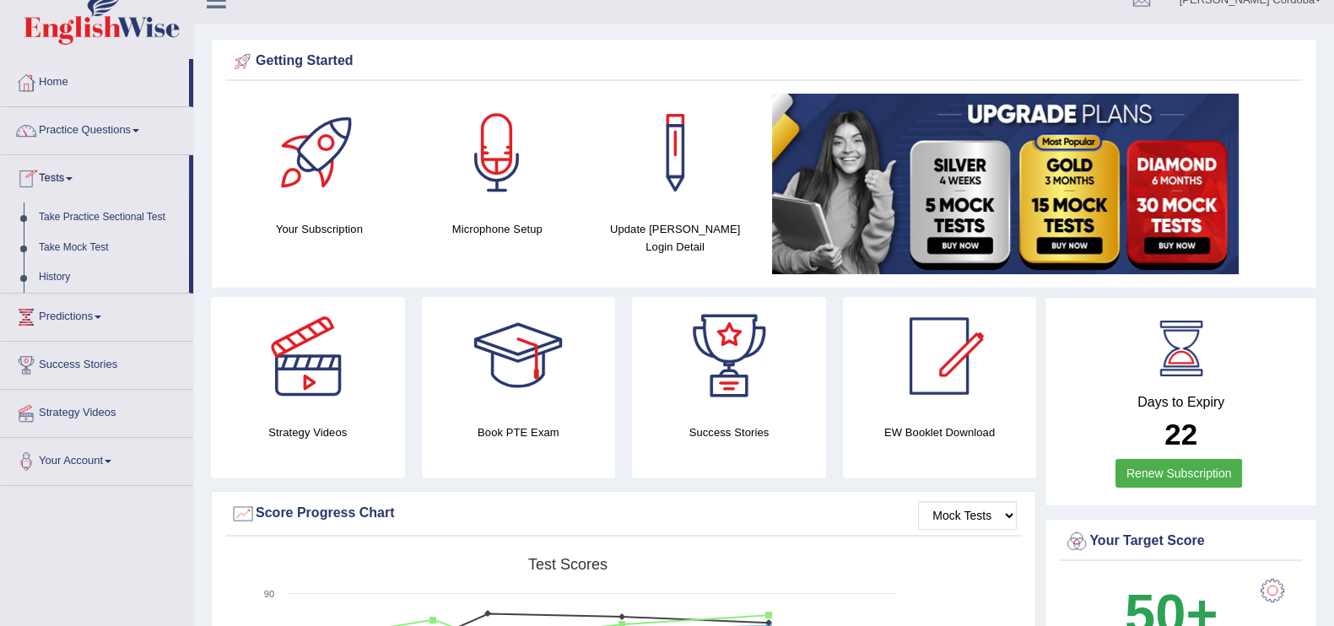
click at [79, 246] on link "Take Mock Test" at bounding box center [110, 248] width 158 height 30
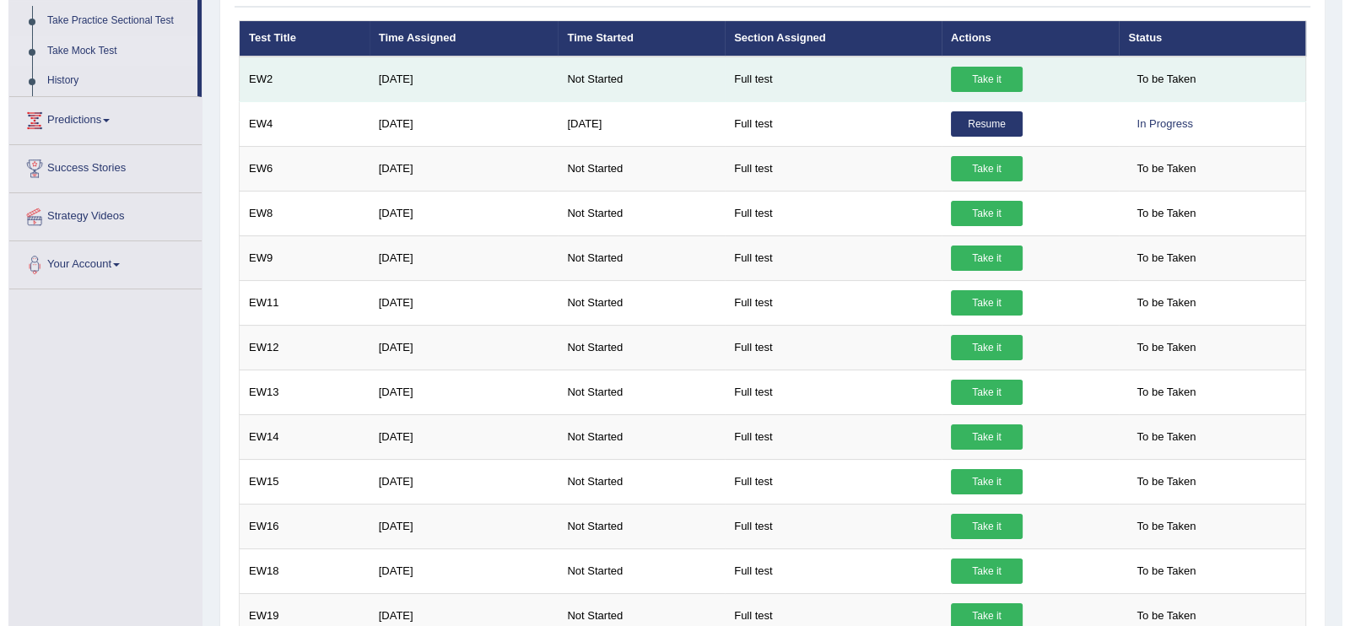
scroll to position [232, 0]
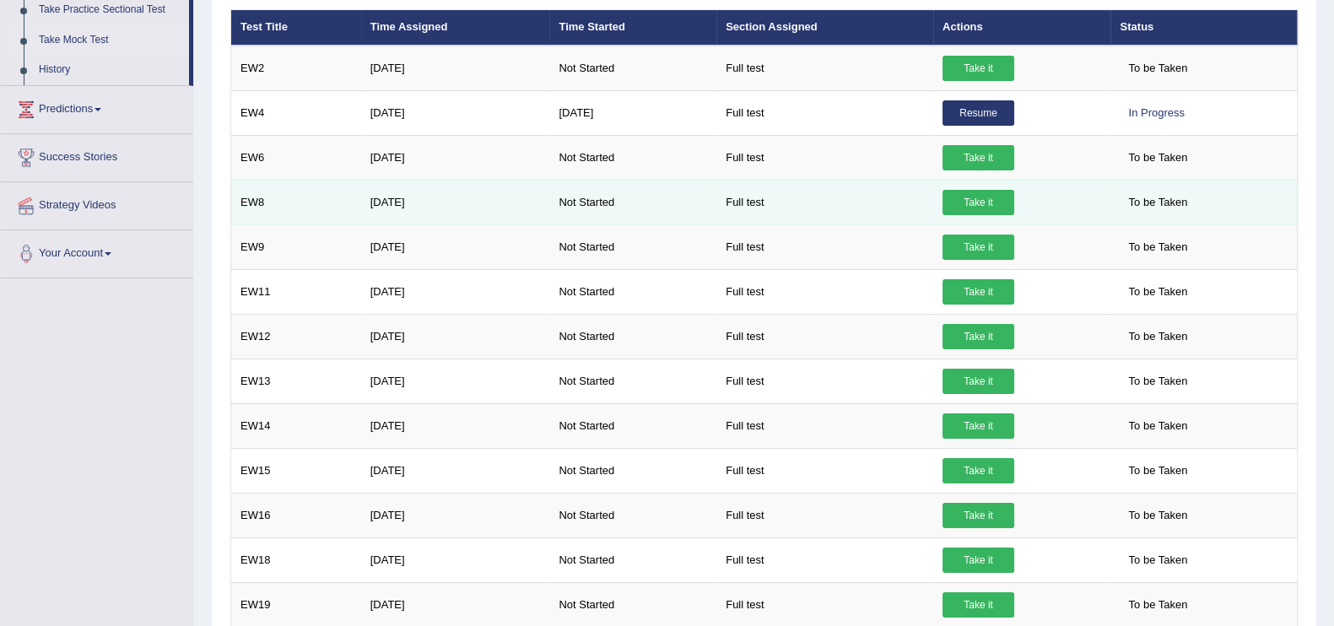
click at [1002, 198] on link "Take it" at bounding box center [978, 202] width 72 height 25
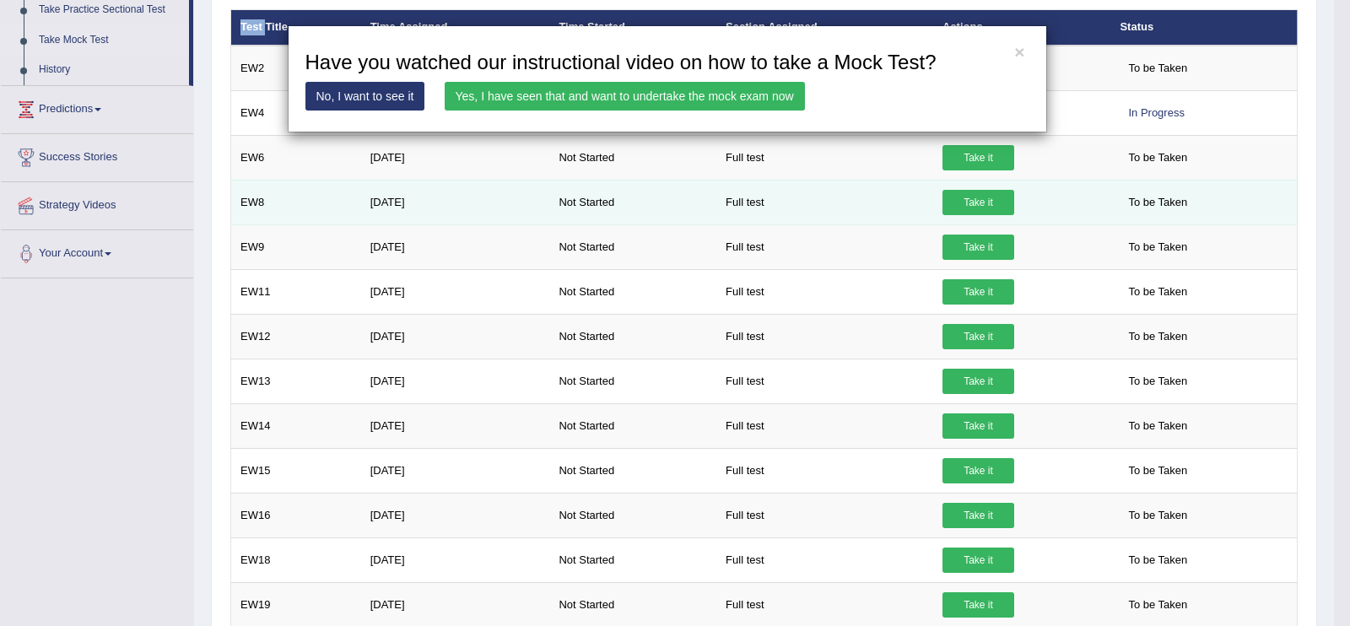
click at [1002, 198] on div "× Have you watched our instructional video on how to take a Mock Test? No, I wa…" at bounding box center [675, 313] width 1350 height 626
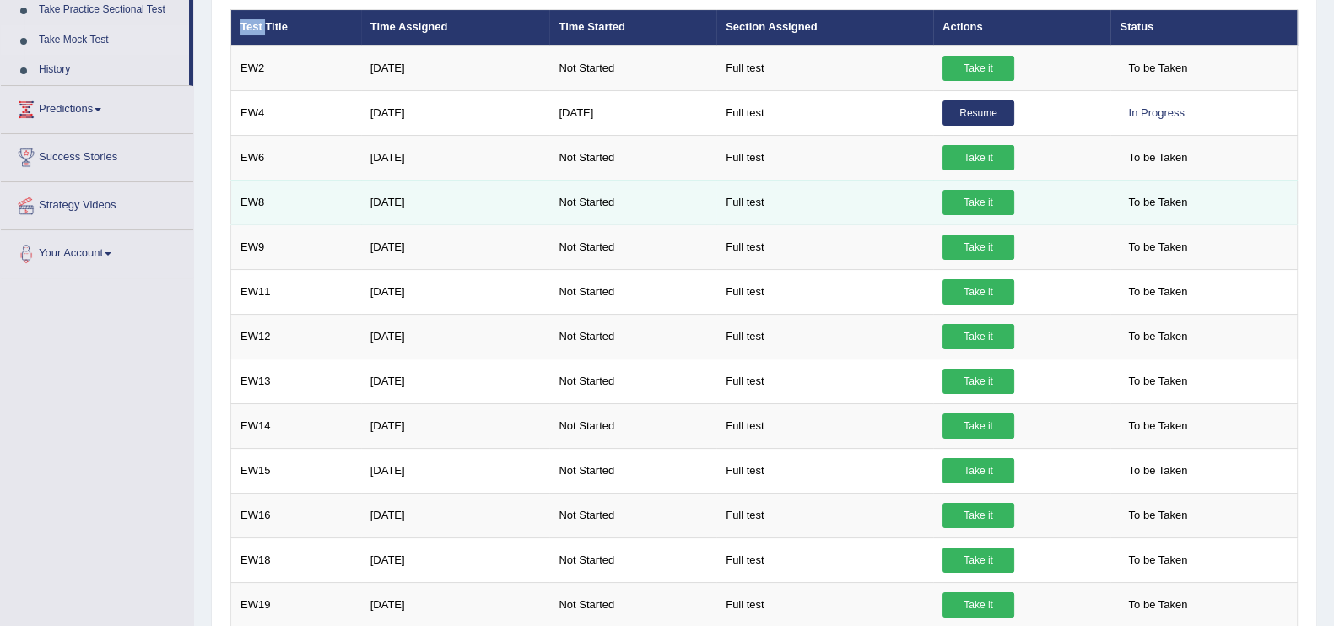
click at [994, 204] on link "Take it" at bounding box center [978, 202] width 72 height 25
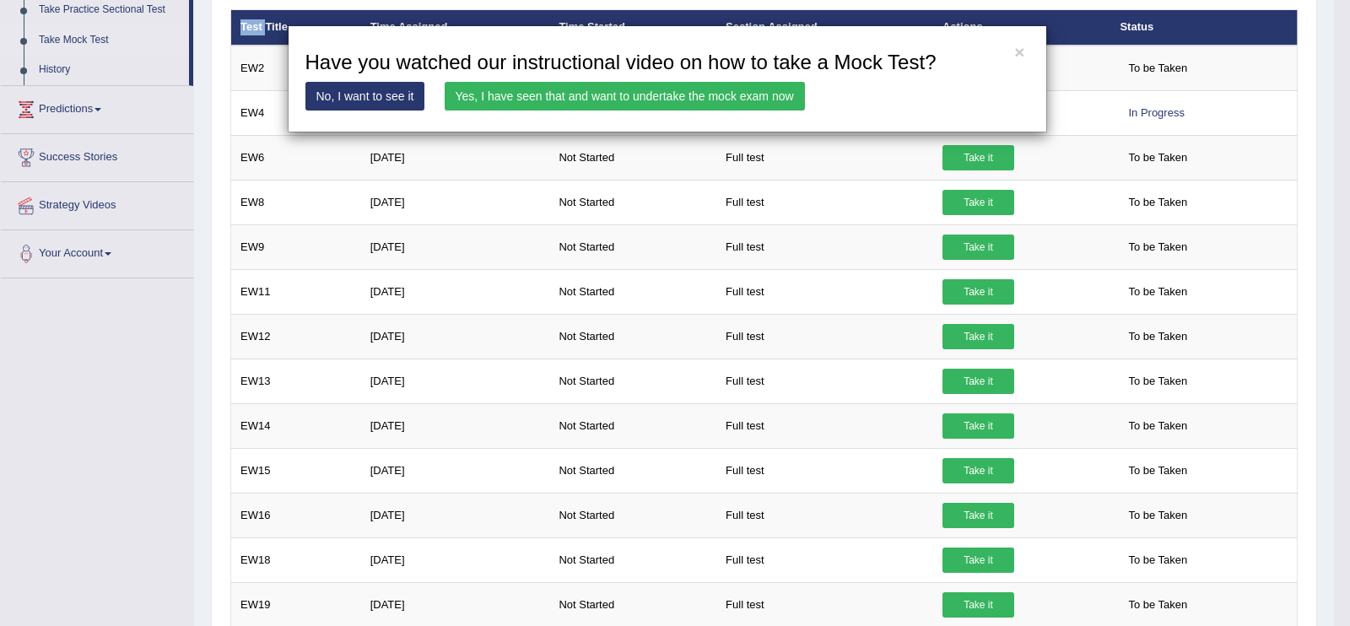
click at [767, 97] on link "Yes, I have seen that and want to undertake the mock exam now" at bounding box center [625, 96] width 360 height 29
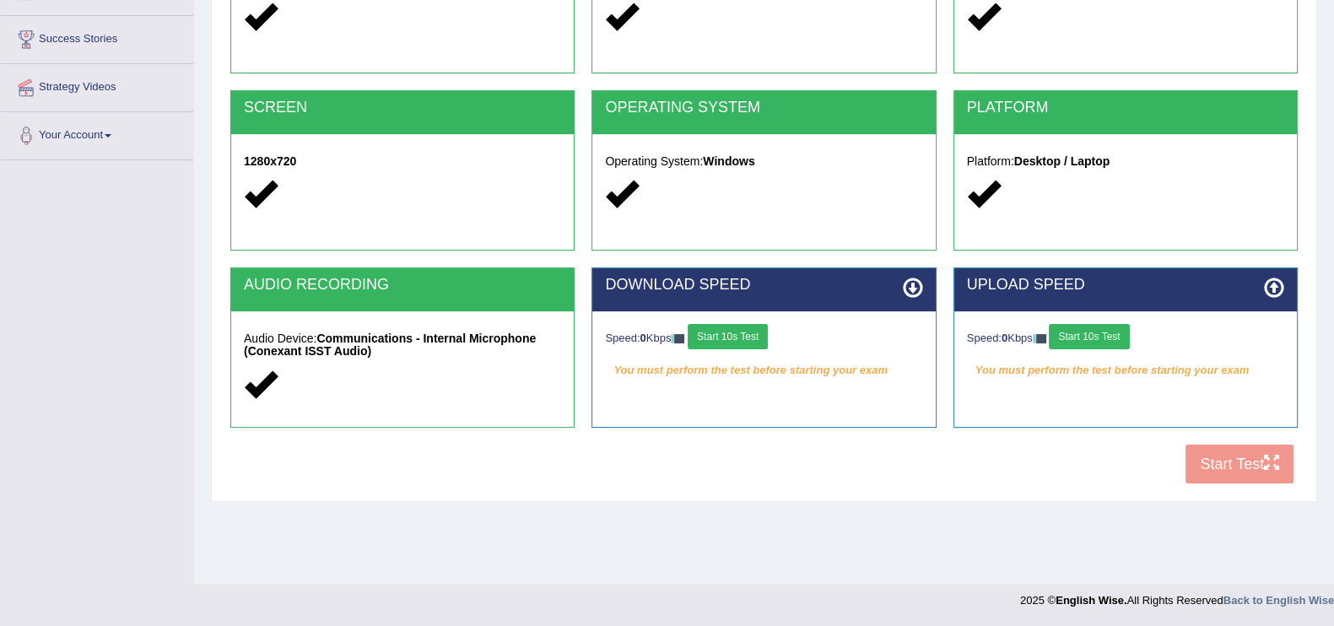
click at [744, 341] on button "Start 10s Test" at bounding box center [728, 336] width 80 height 25
click at [1133, 334] on div "Speed: 0 Kbps Start 10s Test" at bounding box center [1125, 339] width 317 height 30
drag, startPoint x: 1133, startPoint y: 334, endPoint x: 1119, endPoint y: 338, distance: 15.0
click at [1121, 337] on div "Speed: 0 Kbps Start 10s Test" at bounding box center [1125, 339] width 317 height 30
click at [1119, 338] on button "Start 10s Test" at bounding box center [1089, 336] width 80 height 25
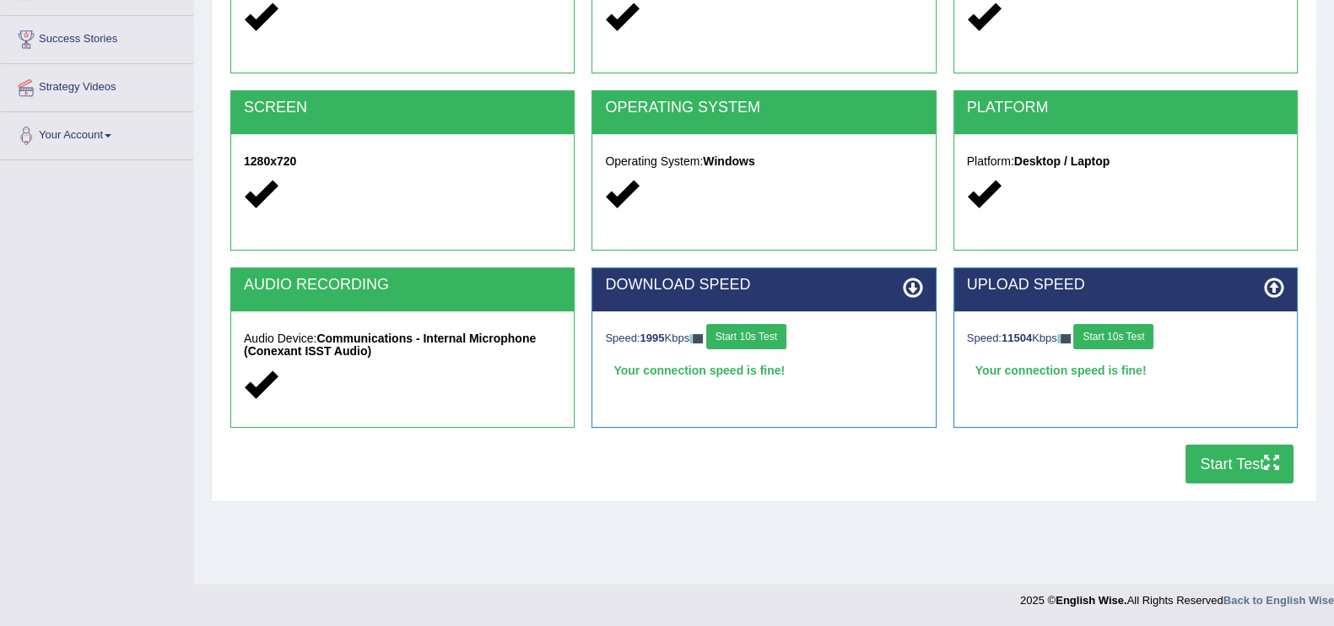
click at [1222, 446] on button "Start Test" at bounding box center [1239, 464] width 108 height 39
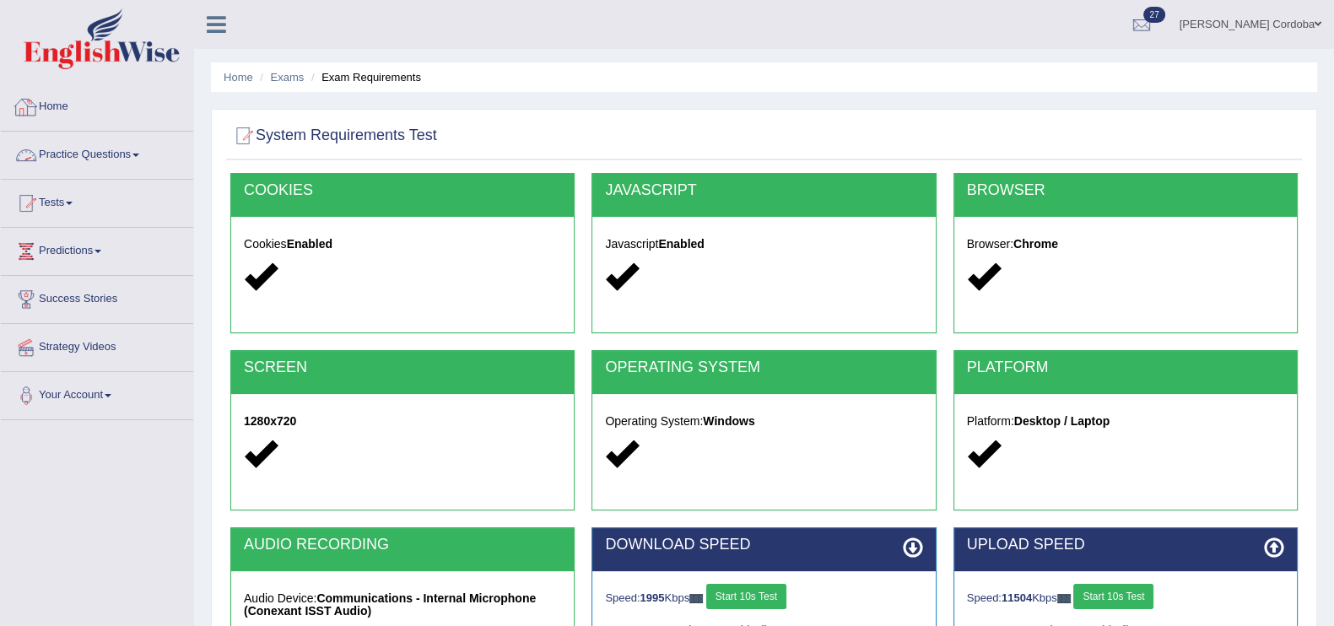
click at [57, 111] on link "Home" at bounding box center [97, 105] width 192 height 42
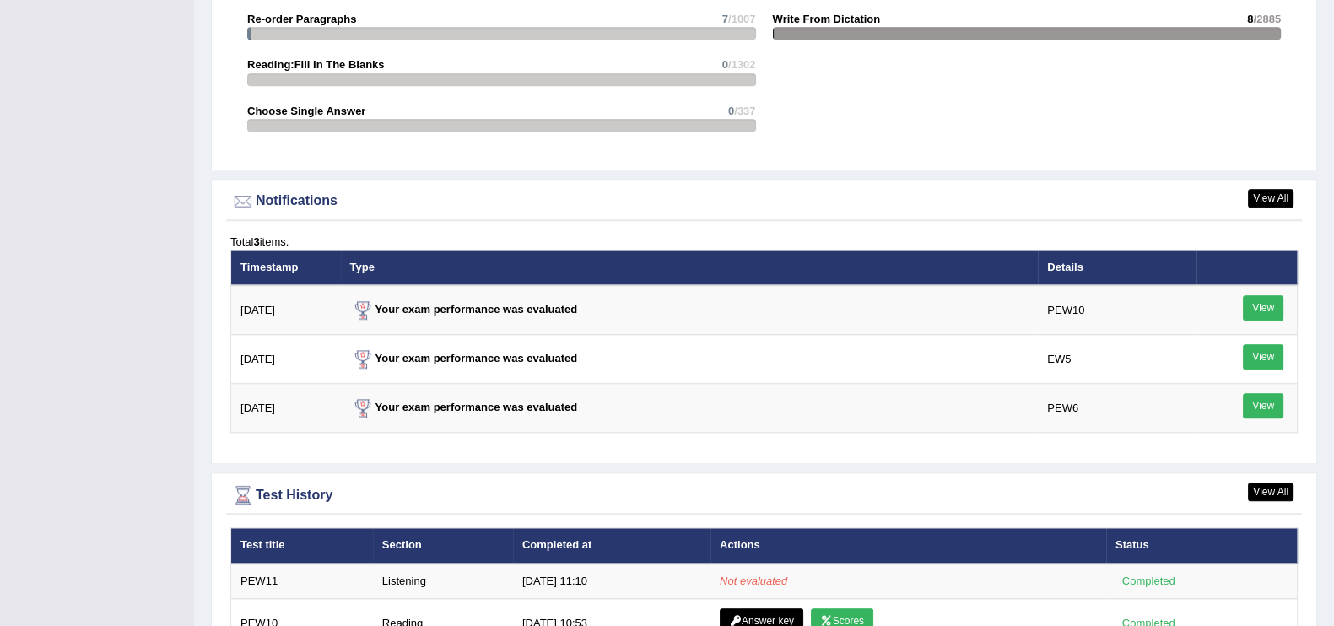
scroll to position [2248, 0]
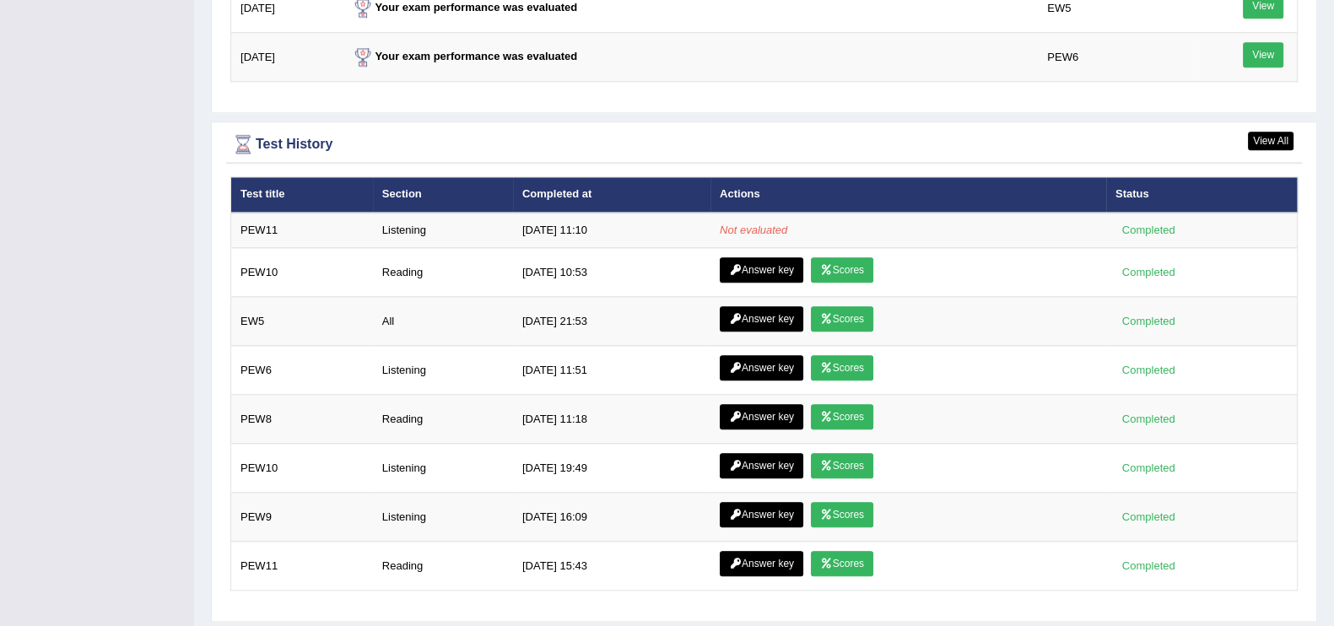
scroll to position [2239, 0]
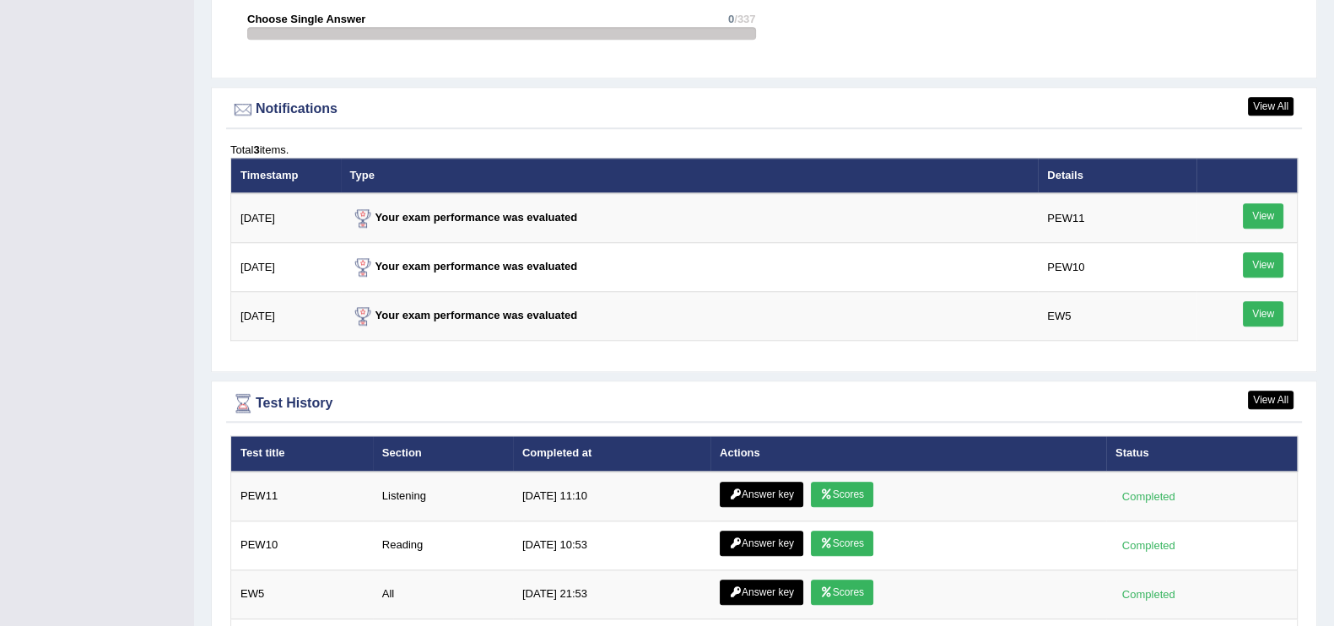
scroll to position [2289, 0]
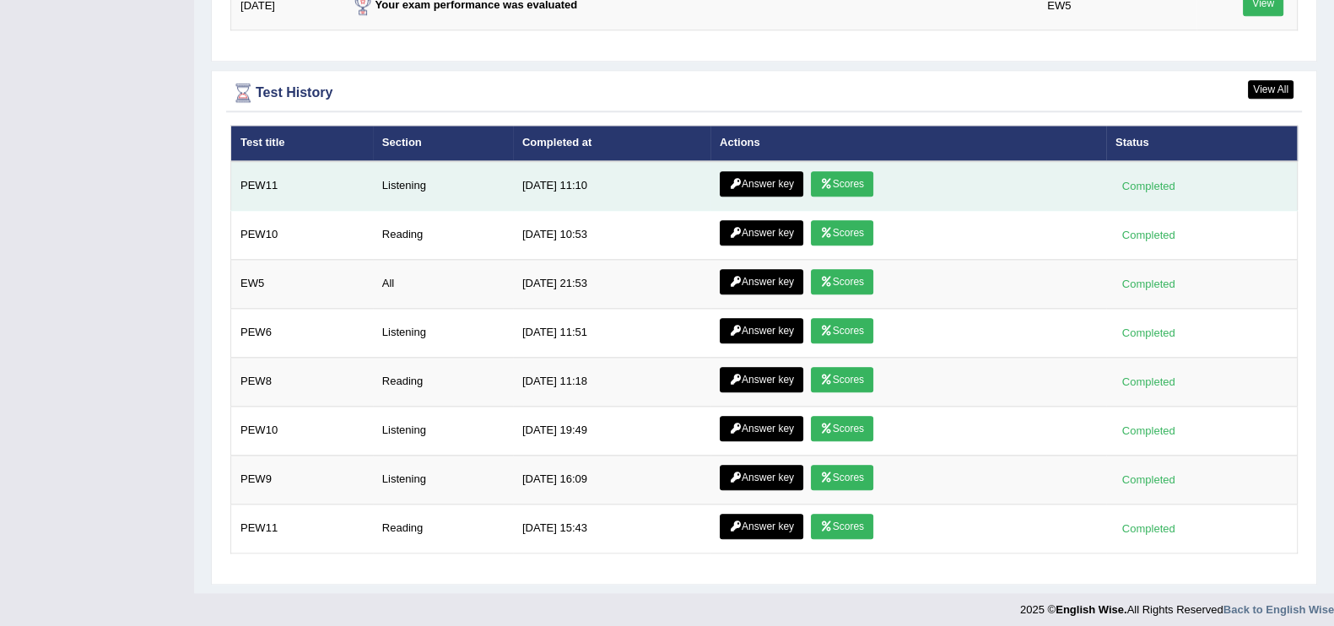
click at [769, 179] on link "Answer key" at bounding box center [762, 183] width 84 height 25
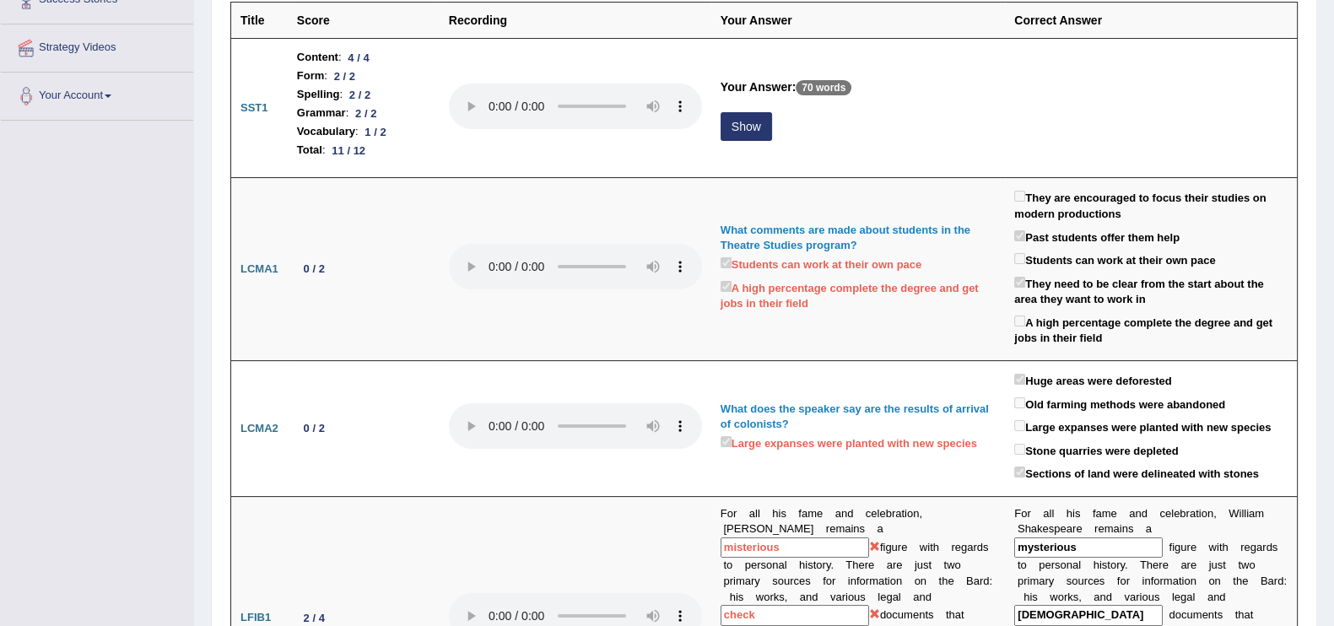
scroll to position [300, 0]
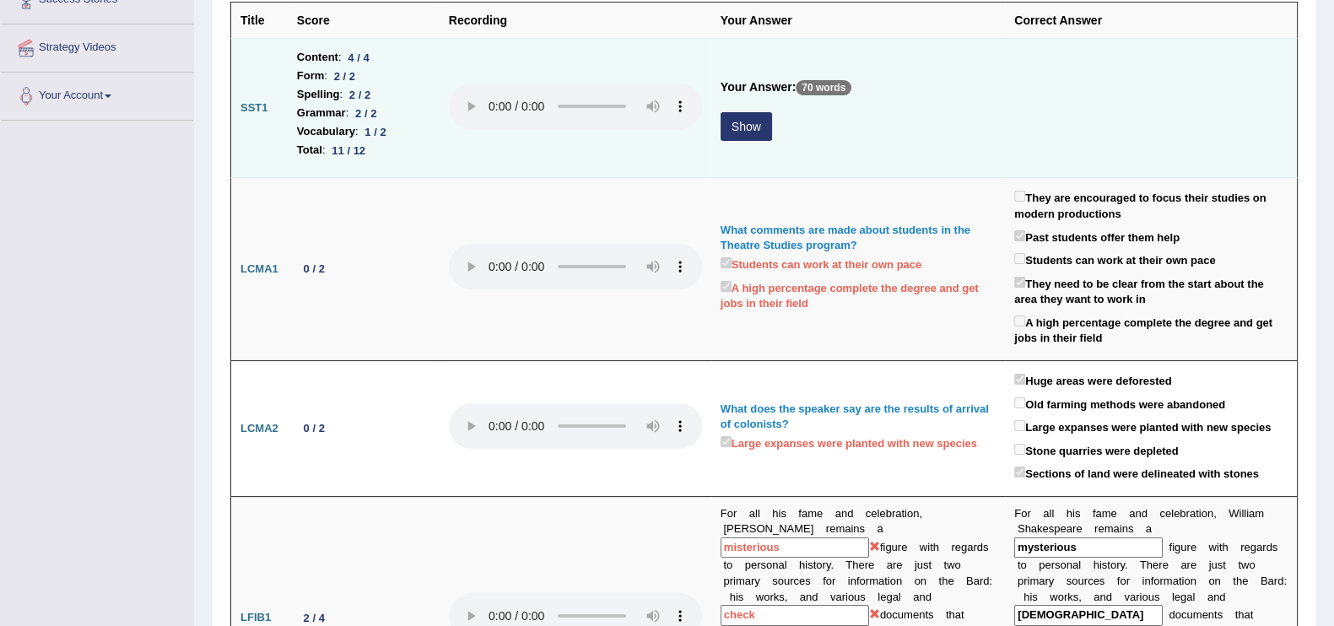
click at [749, 128] on button "Show" at bounding box center [746, 126] width 51 height 29
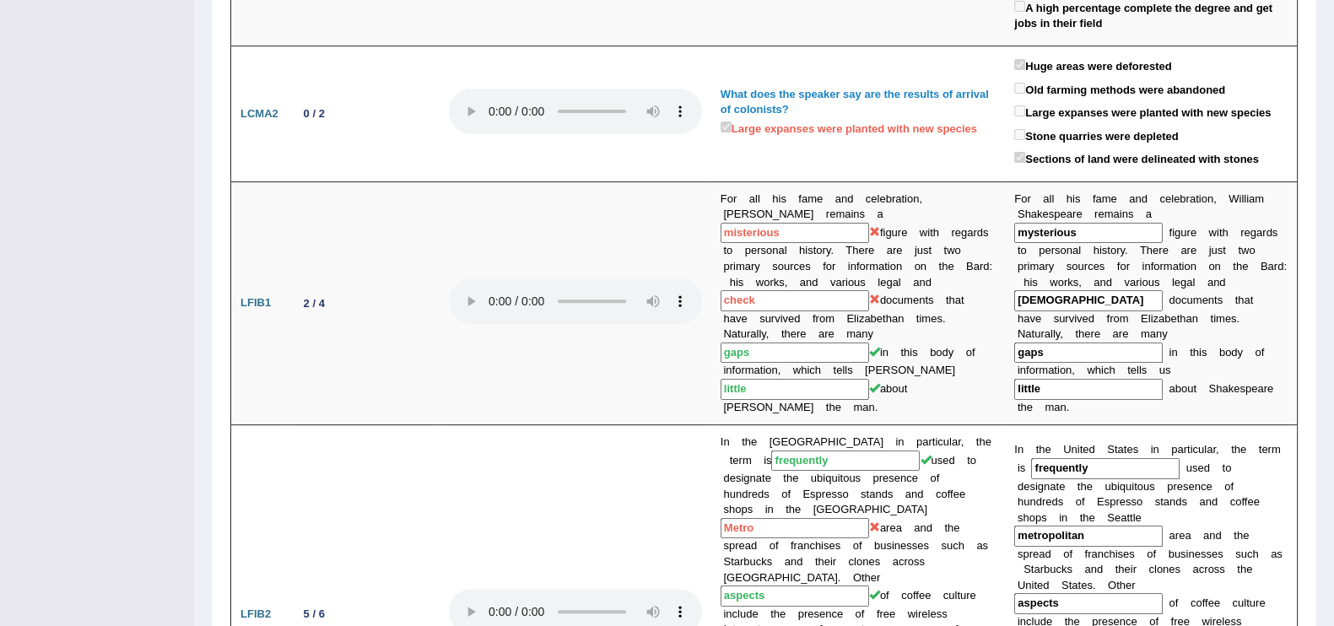
scroll to position [333, 0]
